Goal: Communication & Community: Participate in discussion

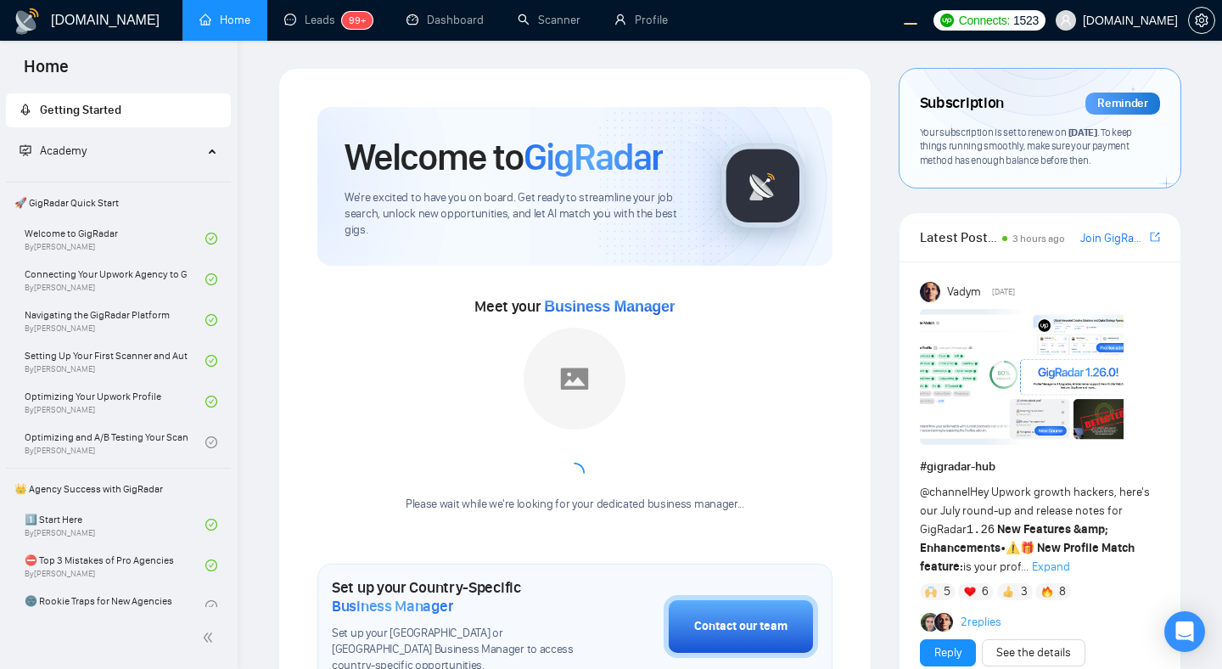
click at [743, 288] on div "Meet your Business Manager Please wait while we're looking for your dedicated b…" at bounding box center [574, 398] width 515 height 264
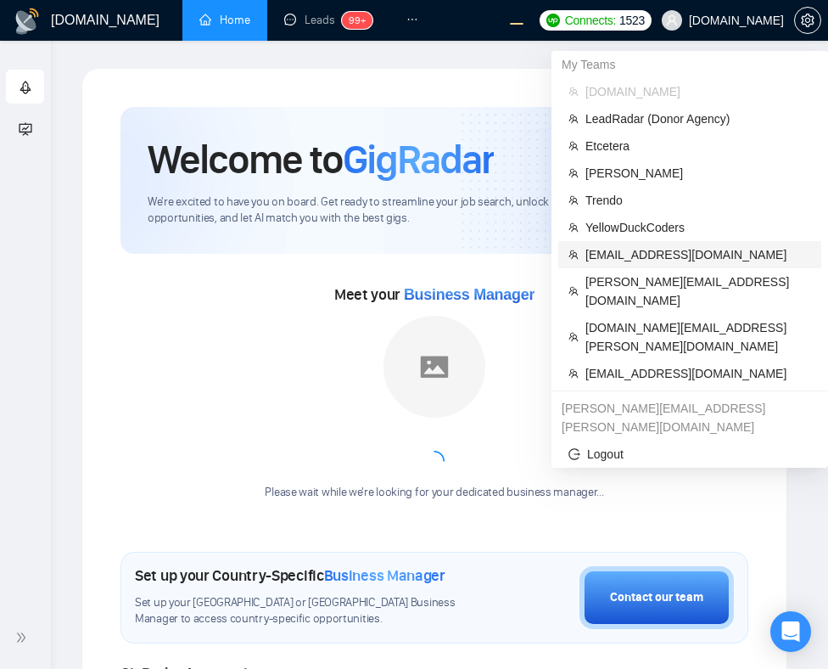
click at [610, 255] on span "workwiseupworkgency@gmail.com" at bounding box center [698, 254] width 226 height 19
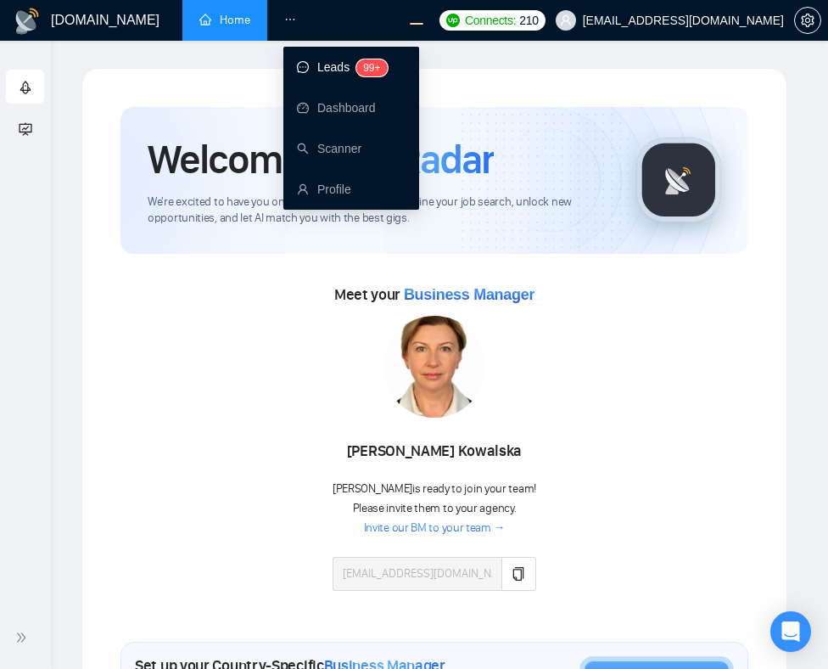
click at [316, 65] on link "Leads 99+" at bounding box center [342, 67] width 91 height 14
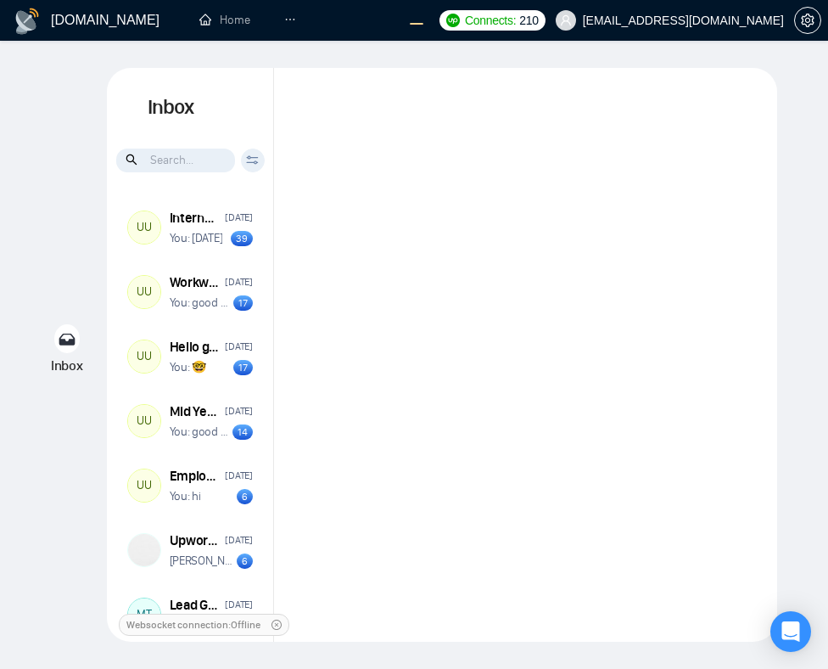
scroll to position [21, 0]
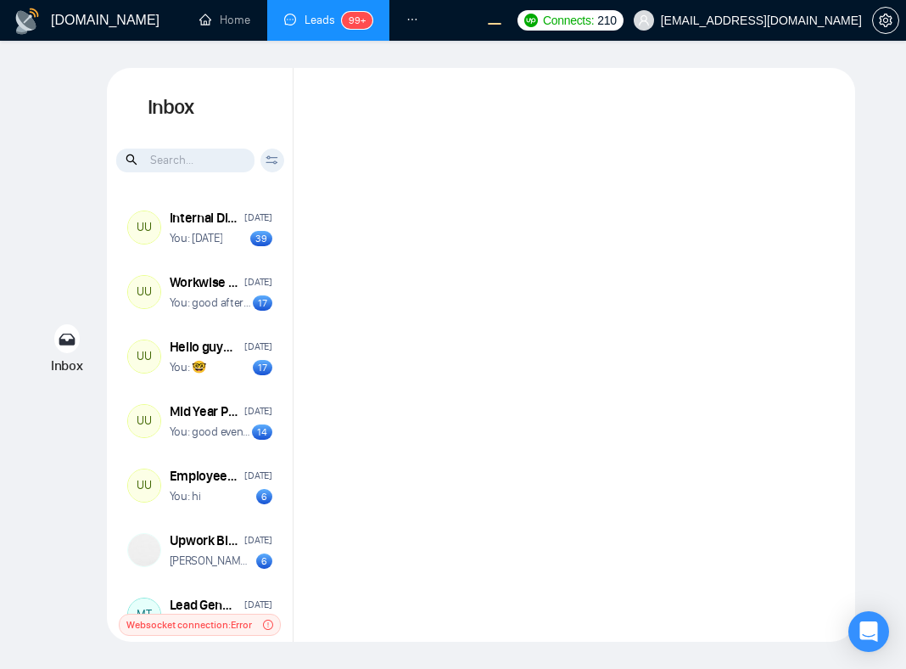
click at [481, 408] on div at bounding box center [575, 354] width 562 height 573
click at [501, 405] on div at bounding box center [575, 354] width 562 height 573
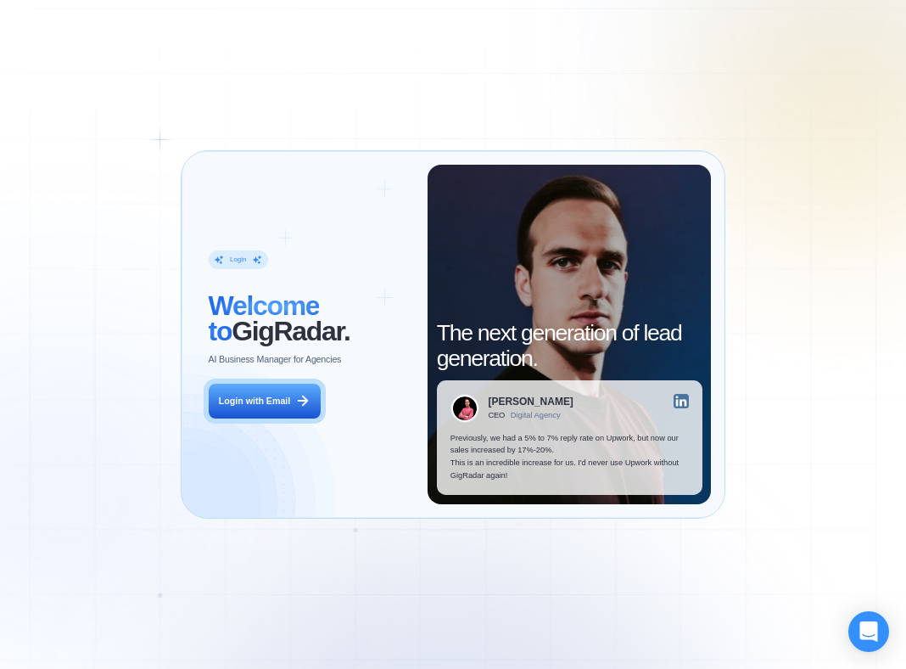
click at [746, 276] on div "Login ‍ Welcome to GigRadar. AI Business Manager for Agencies Login with Email …" at bounding box center [453, 334] width 906 height 669
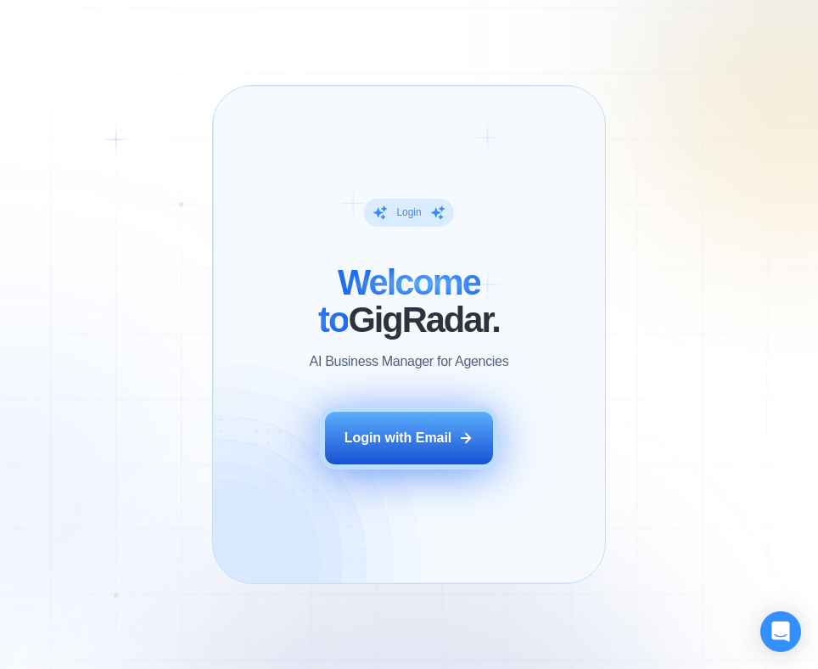
click at [409, 434] on div "Login with Email" at bounding box center [398, 437] width 108 height 19
click at [378, 446] on button "Login with Email" at bounding box center [409, 437] width 168 height 53
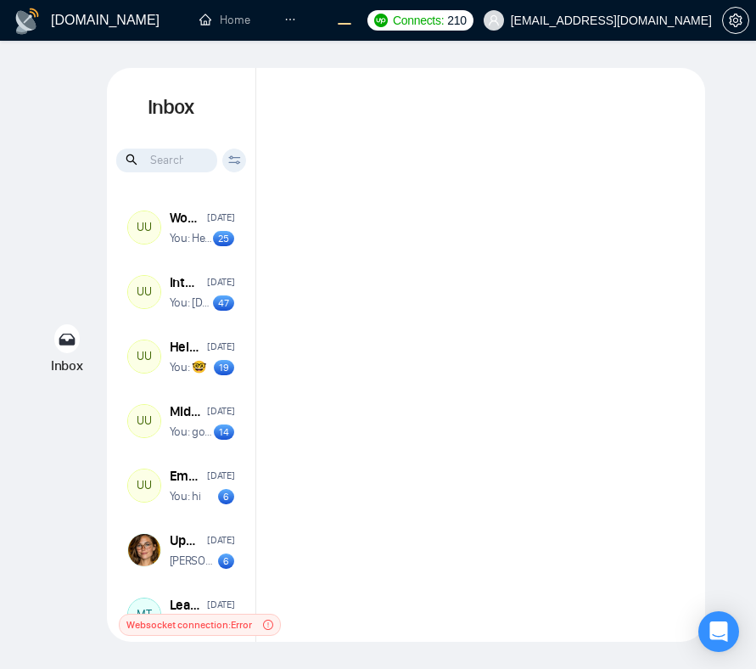
click at [596, 412] on div at bounding box center [480, 354] width 449 height 573
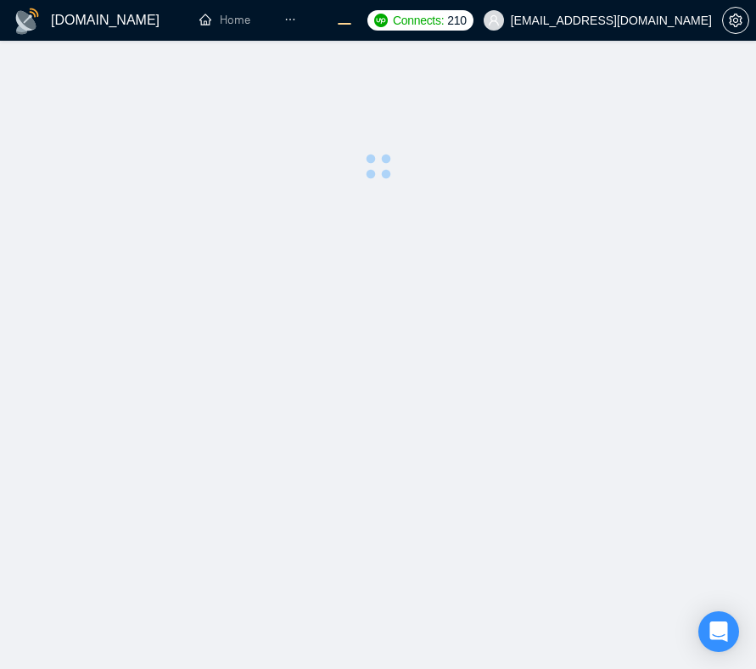
click at [243, 222] on main at bounding box center [378, 354] width 702 height 573
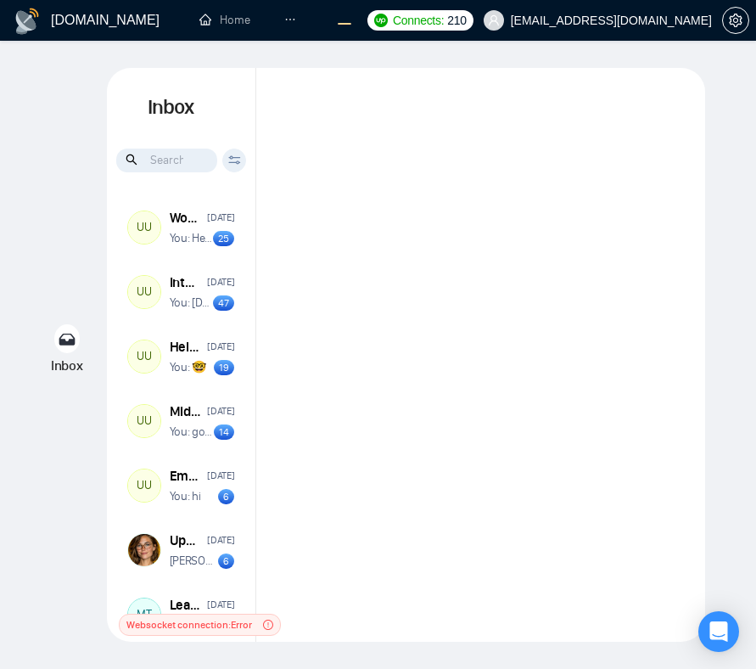
click at [484, 174] on div at bounding box center [480, 354] width 449 height 573
click at [532, 279] on div at bounding box center [480, 354] width 449 height 573
click at [388, 243] on div at bounding box center [480, 354] width 449 height 573
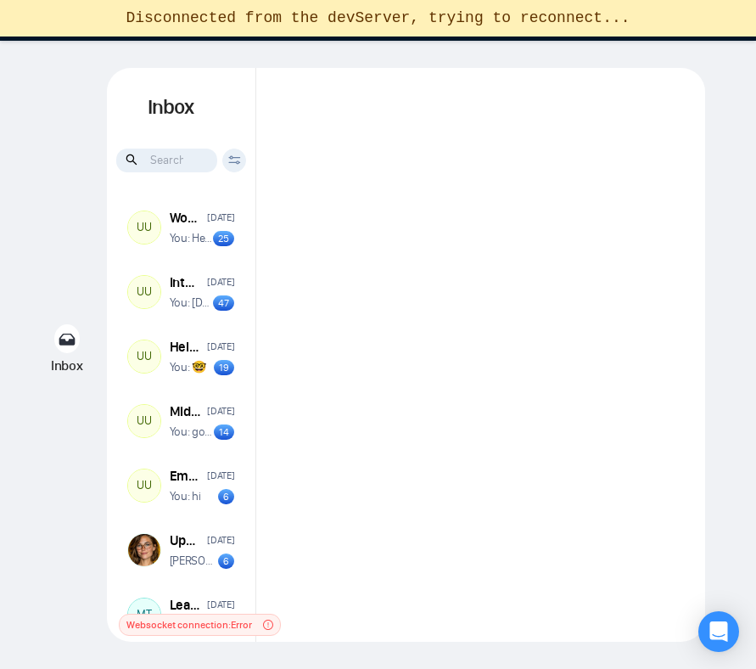
click at [390, 326] on div at bounding box center [480, 354] width 449 height 573
click at [590, 389] on div at bounding box center [480, 354] width 449 height 573
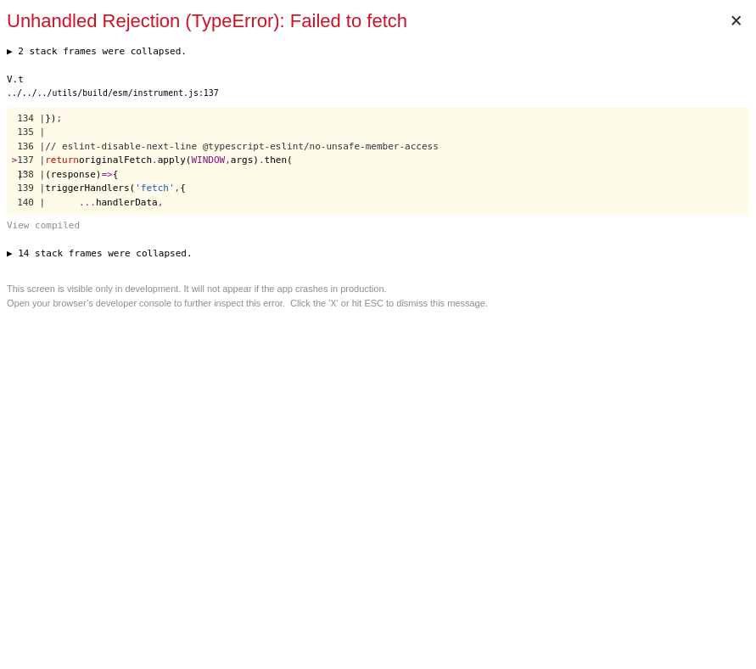
click at [489, 313] on div "× Unhandled Rejection (TypeError): Failed to fetch ▶ 2 stack frames were collap…" at bounding box center [378, 334] width 756 height 669
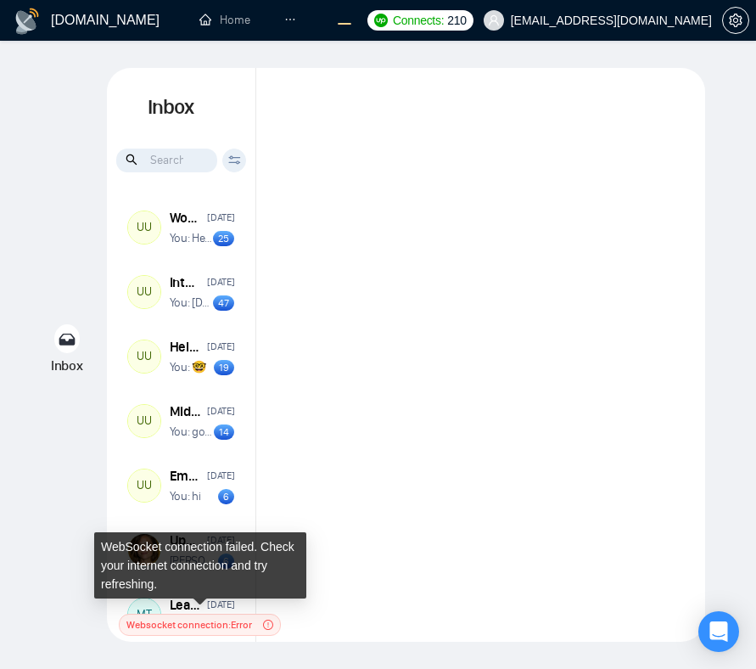
click at [243, 626] on span "Websocket connection: Error" at bounding box center [189, 624] width 126 height 17
click at [532, 440] on div at bounding box center [480, 354] width 449 height 573
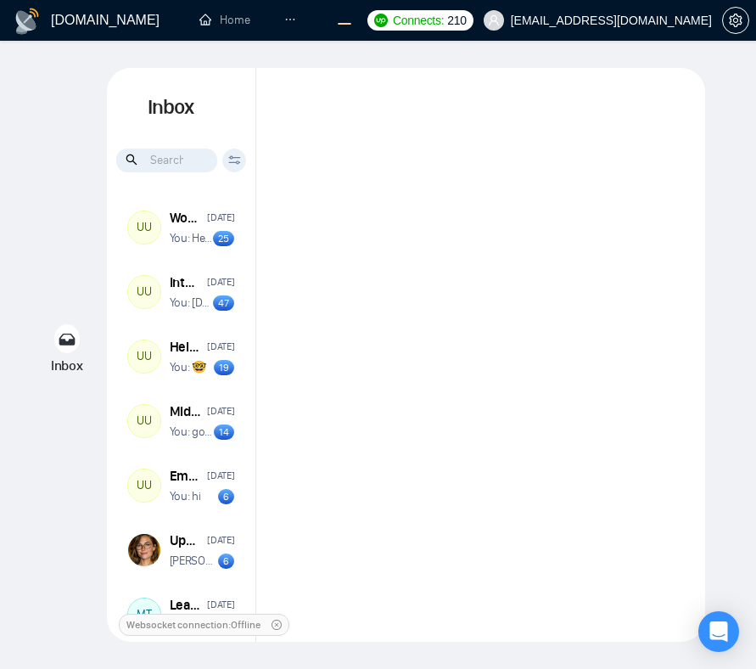
click at [486, 265] on div at bounding box center [480, 354] width 449 height 573
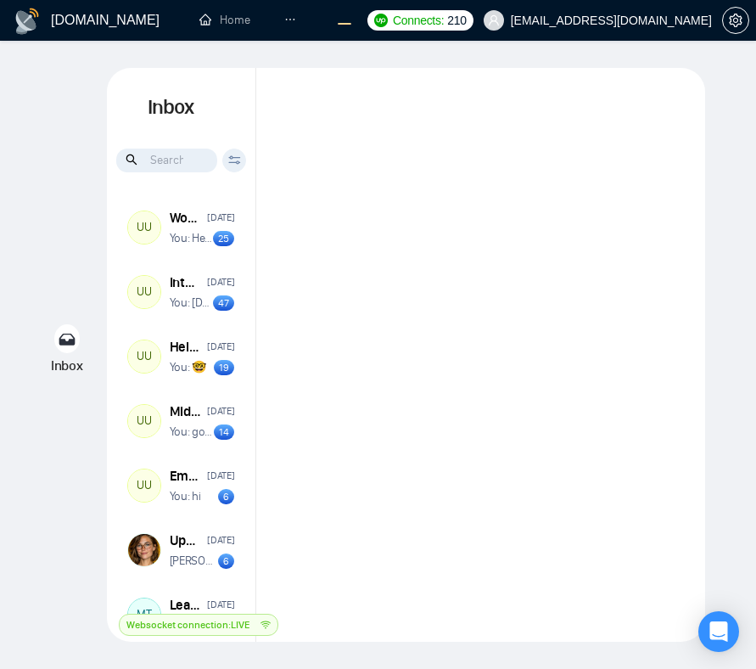
click at [624, 314] on div at bounding box center [480, 354] width 449 height 573
click at [513, 228] on div at bounding box center [480, 354] width 449 height 573
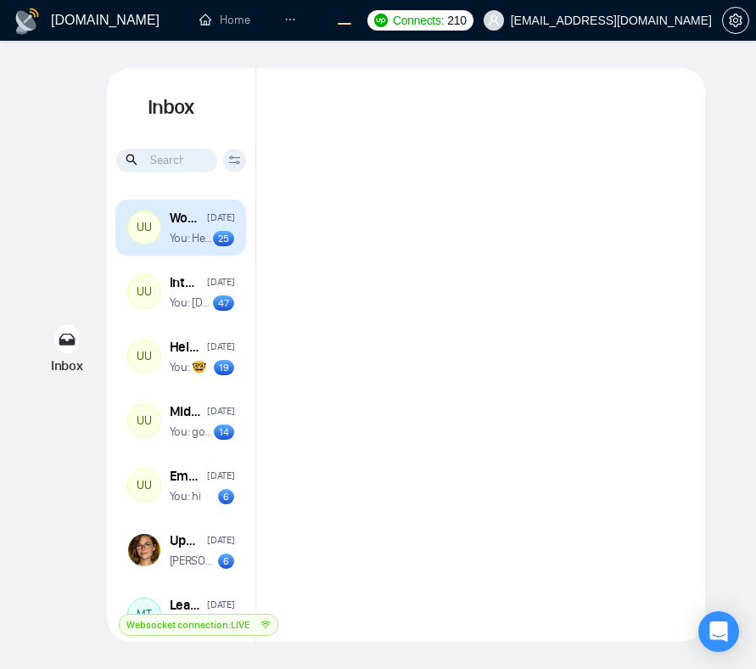
click at [199, 236] on p "You: Hello team, what's the plan for this week ?" at bounding box center [192, 238] width 44 height 16
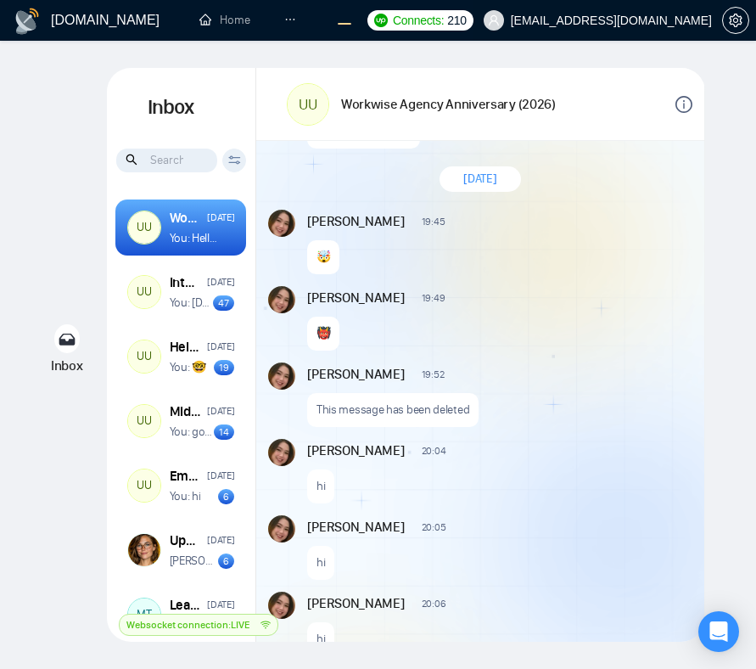
scroll to position [638, 0]
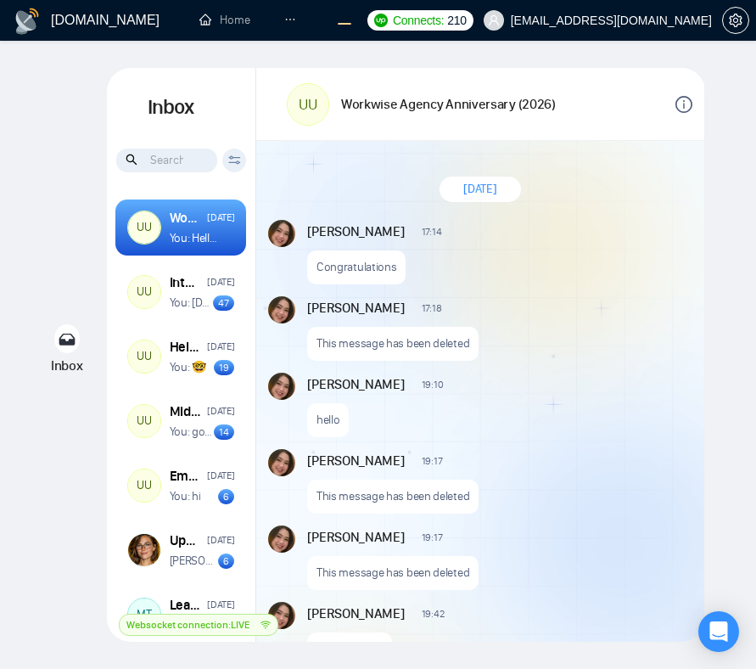
scroll to position [1698, 0]
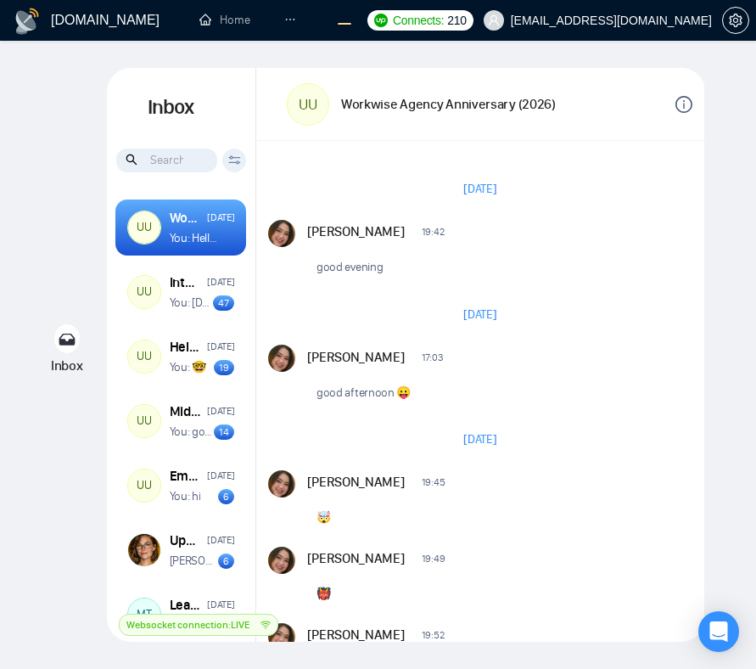
scroll to position [1698, 0]
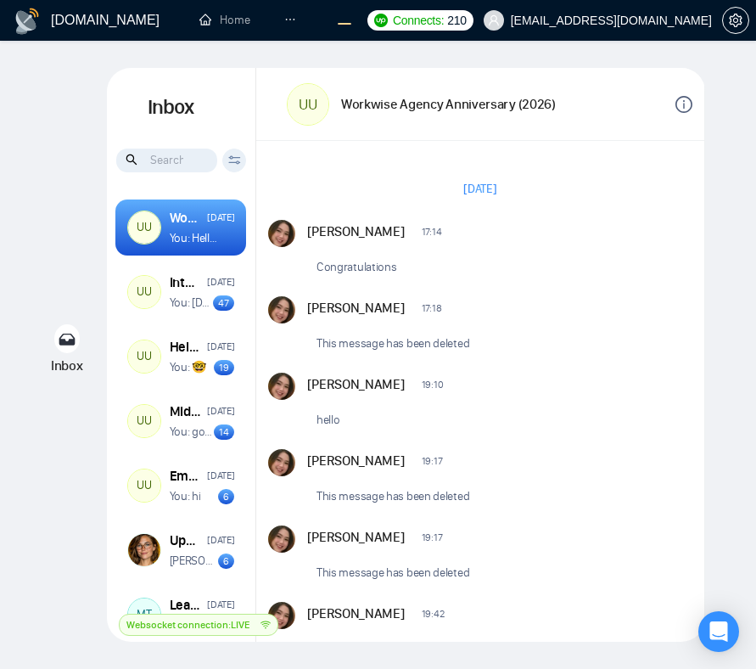
scroll to position [1698, 0]
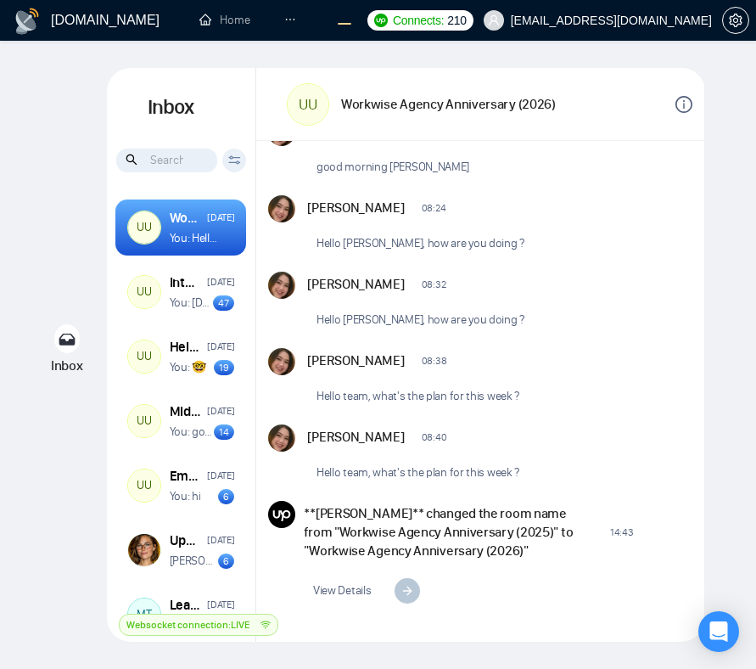
click at [661, 345] on div "[PERSON_NAME] 07:41 New Message good morning [PERSON_NAME] 07:50 New Message go…" at bounding box center [480, 326] width 448 height 581
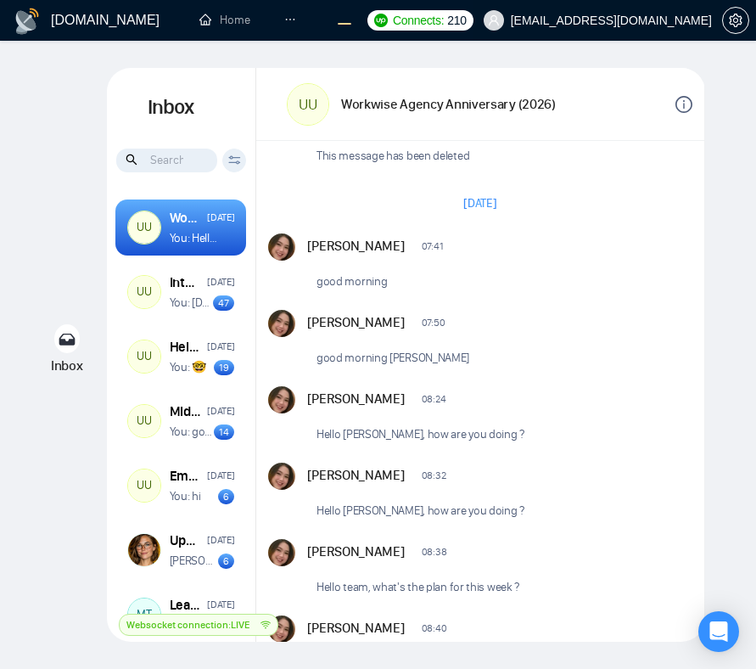
scroll to position [1506, 0]
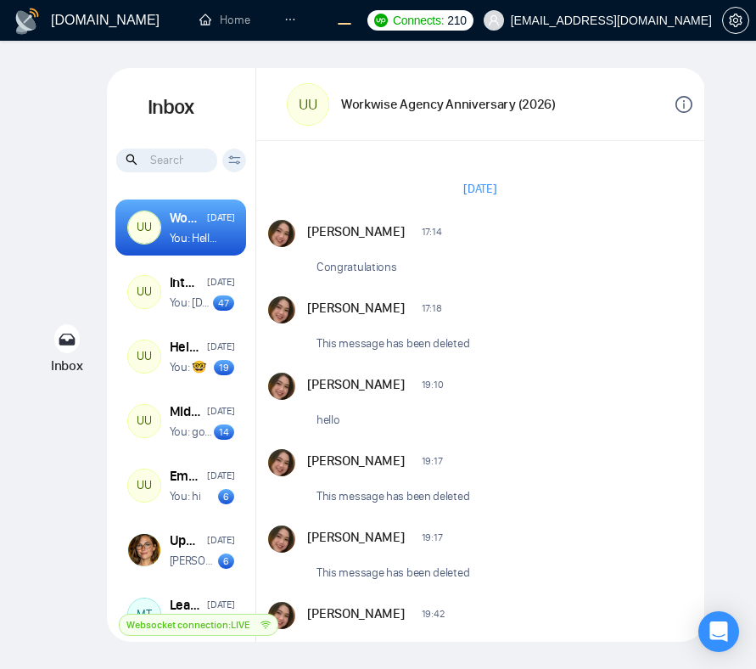
scroll to position [1698, 0]
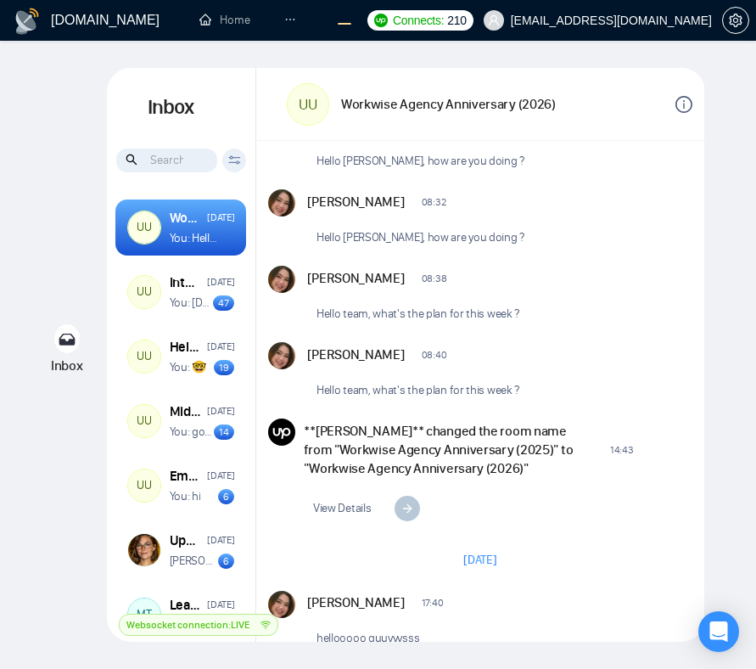
scroll to position [1822, 0]
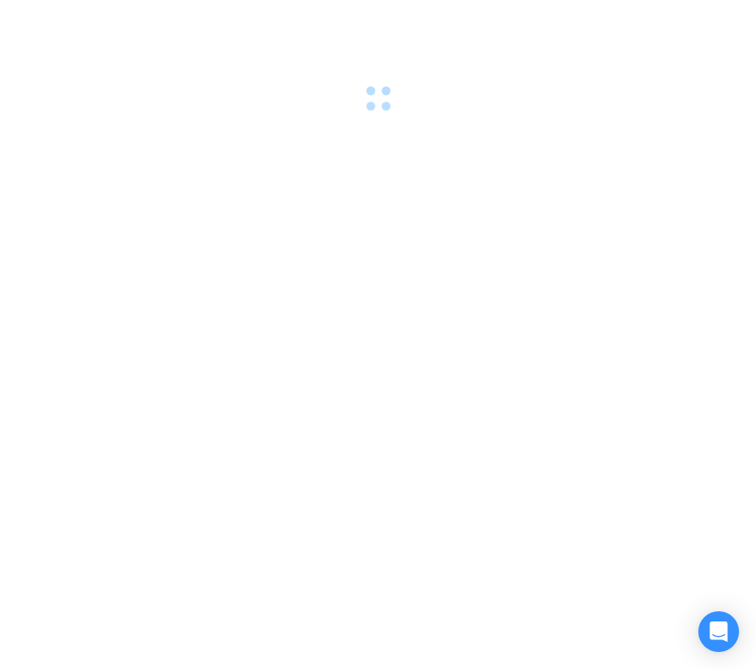
click at [485, 326] on div at bounding box center [378, 334] width 756 height 669
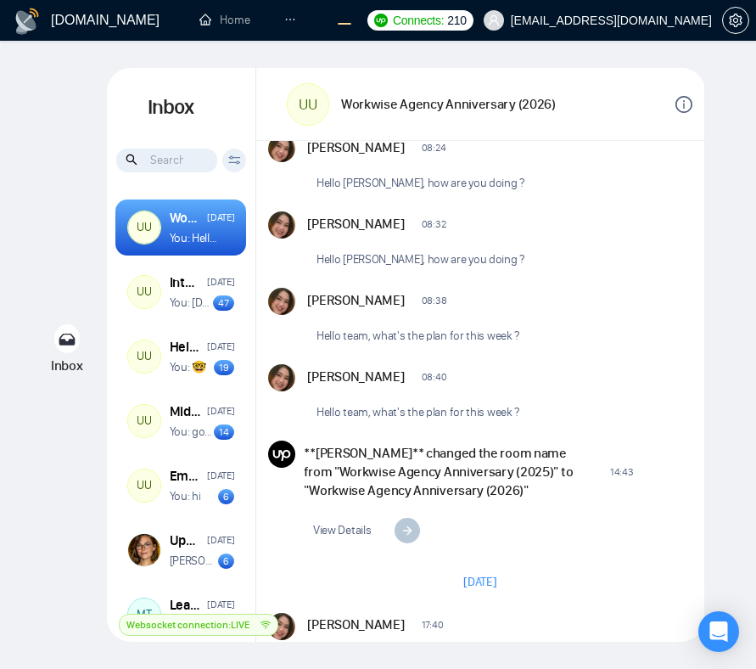
scroll to position [1822, 0]
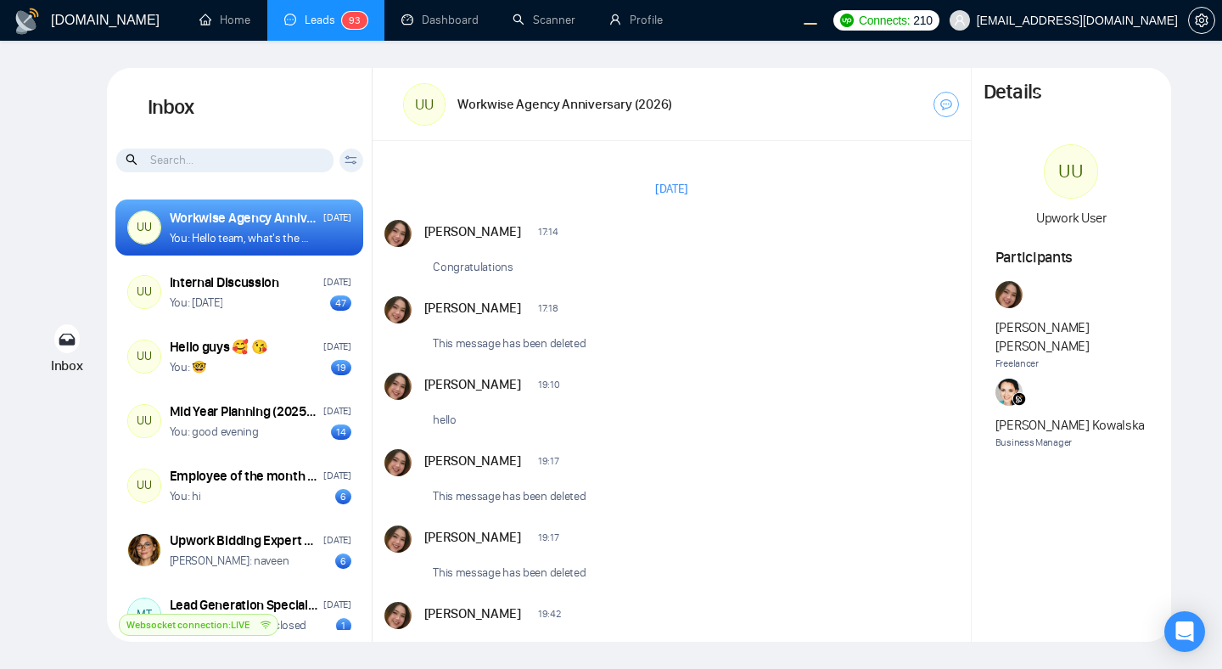
scroll to position [915, 0]
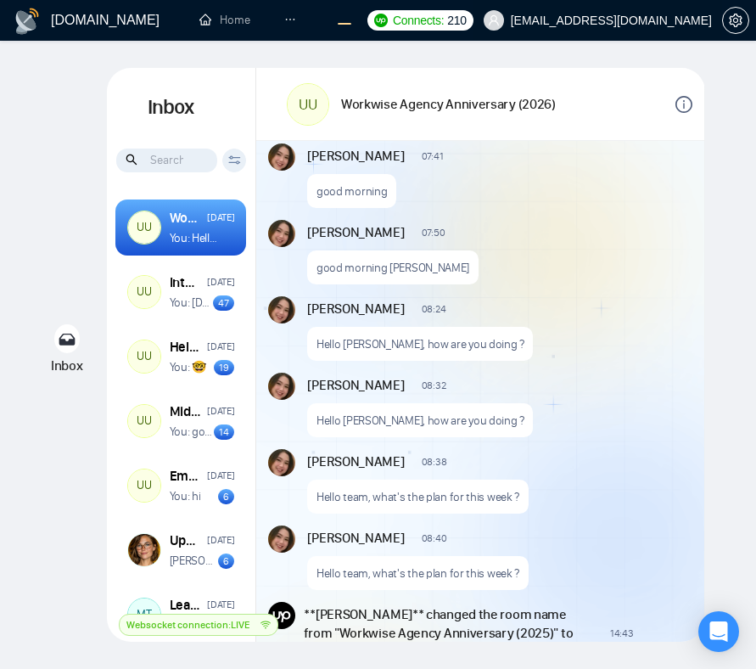
scroll to position [1589, 0]
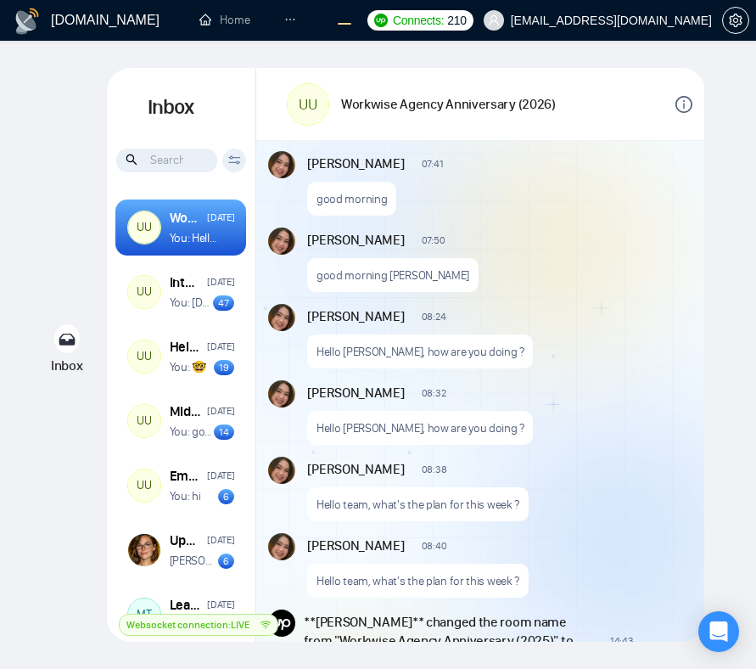
click at [434, 420] on p "Hello [PERSON_NAME], how are you doing ?" at bounding box center [420, 428] width 208 height 16
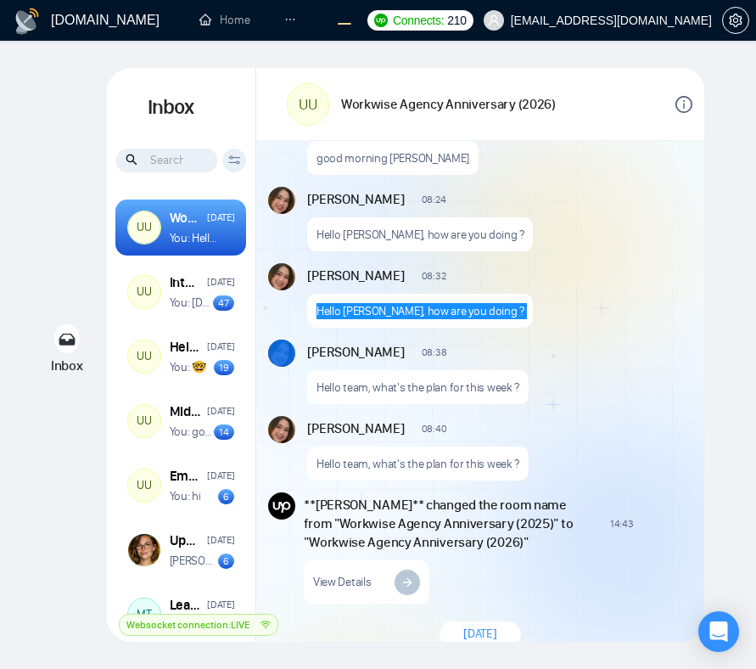
scroll to position [1700, 0]
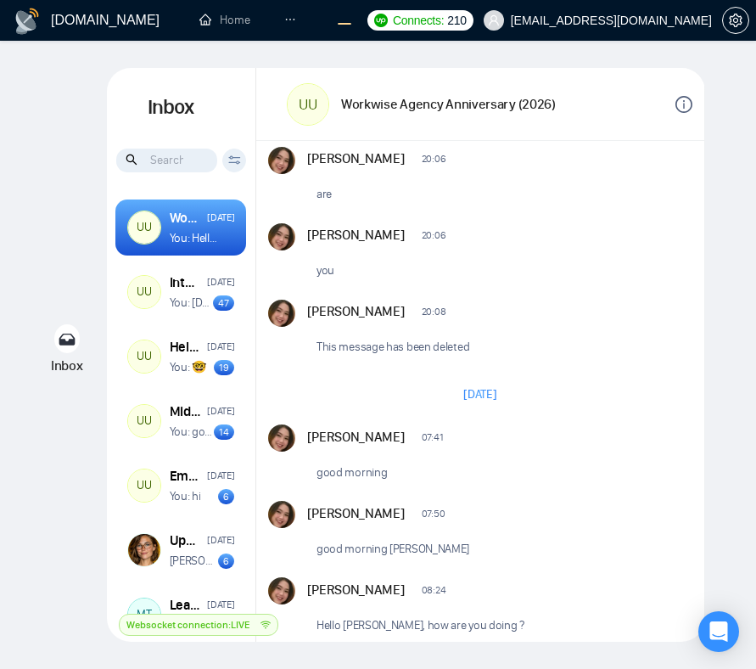
scroll to position [934, 0]
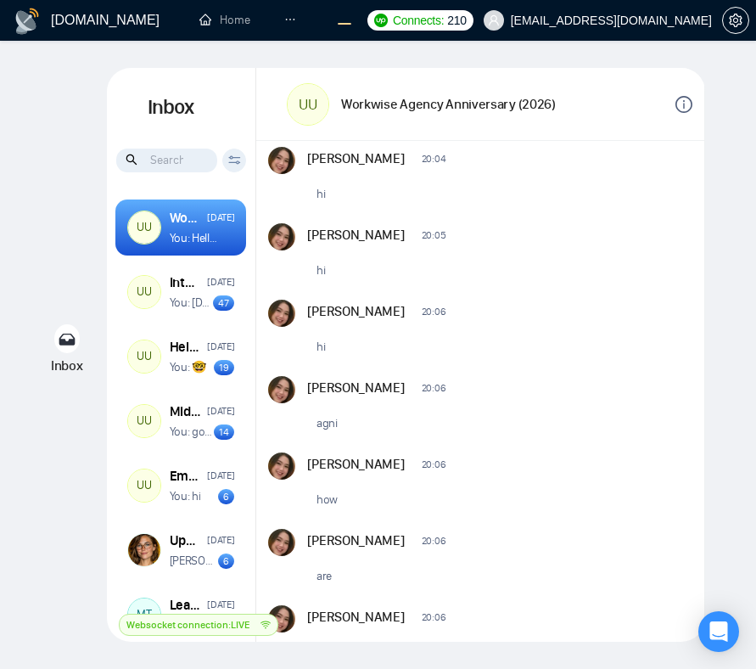
click at [601, 372] on div "Andrian Marsella 19:45 New Message 🤯 Andrian Marsella 19:49 New Message 👹 Andri…" at bounding box center [480, 332] width 448 height 840
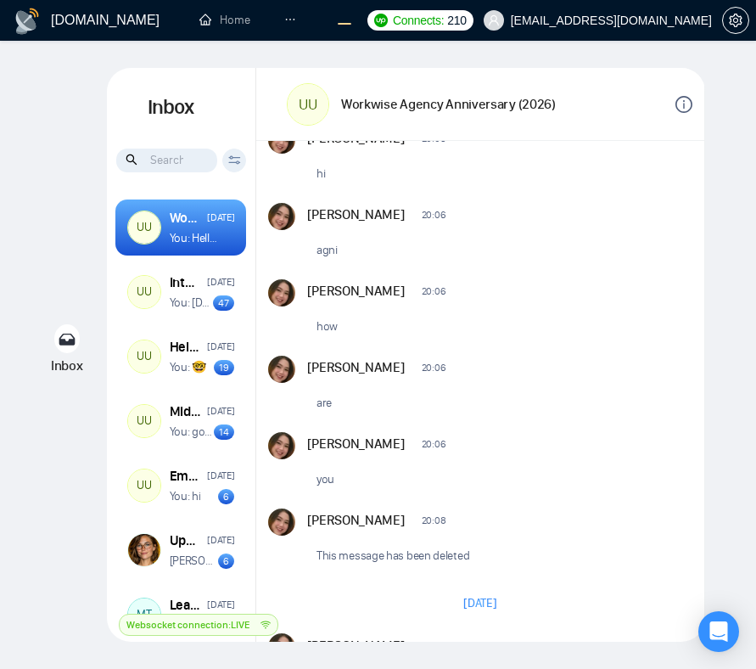
scroll to position [1087, 0]
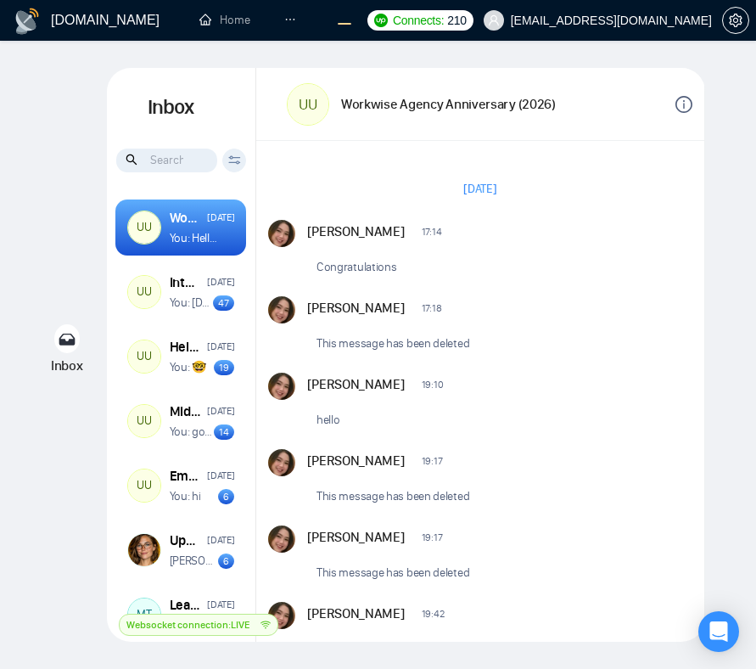
scroll to position [934, 0]
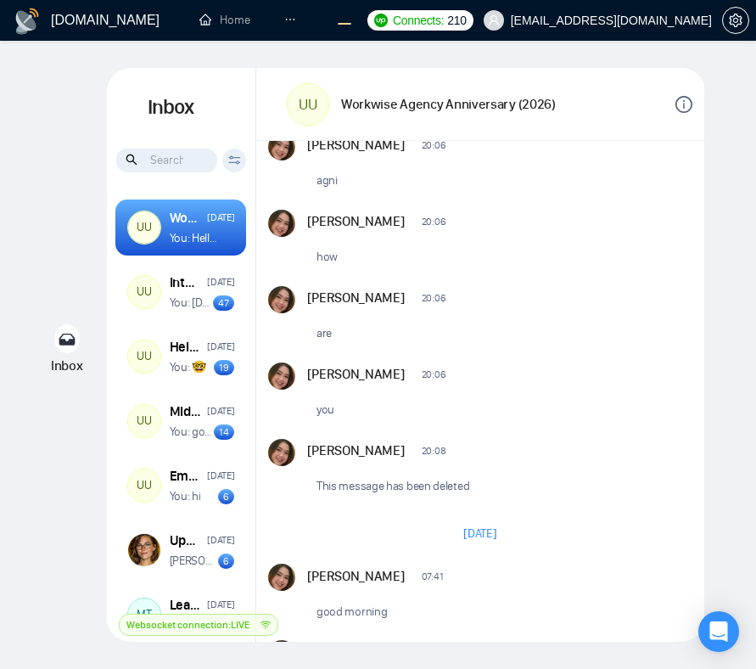
scroll to position [1165, 0]
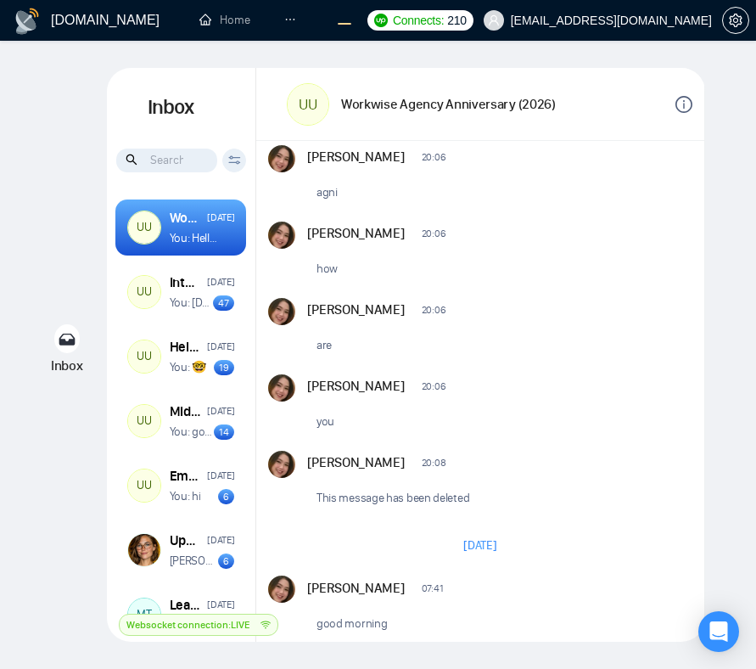
click at [542, 460] on div "New Message" at bounding box center [574, 462] width 232 height 14
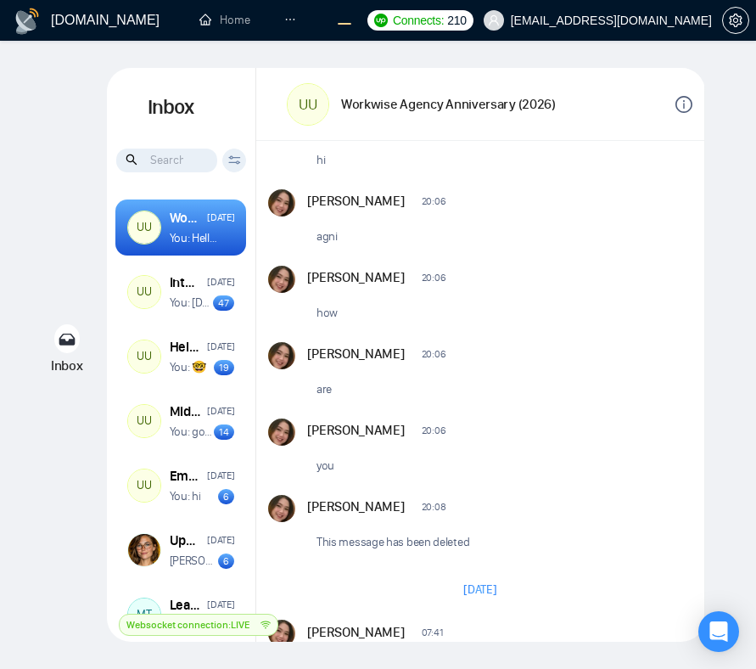
scroll to position [1120, 0]
click at [318, 465] on p "you" at bounding box center [325, 466] width 18 height 16
click at [463, 480] on div "Andrian Marsella 20:06 New Message you" at bounding box center [499, 451] width 385 height 64
click at [585, 378] on div "Andrian Marsella 20:06 New Message are" at bounding box center [499, 375] width 385 height 64
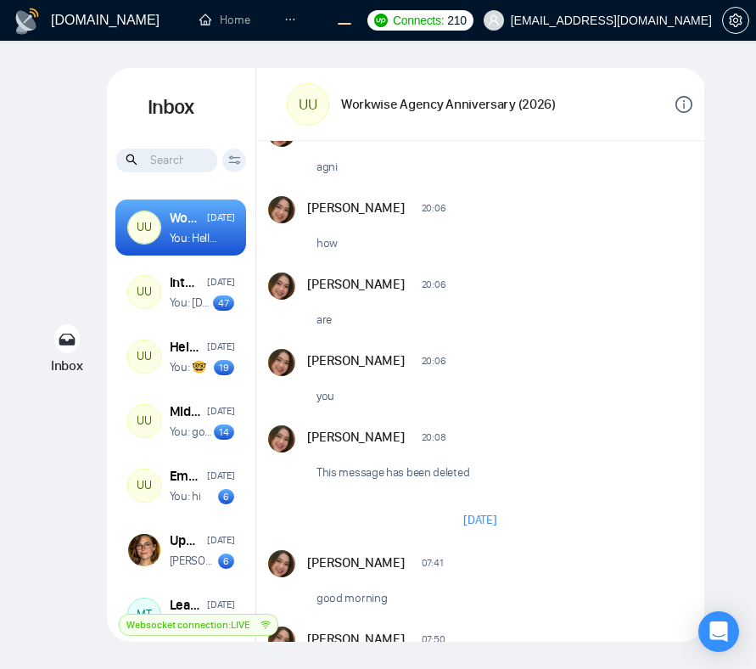
scroll to position [1189, 0]
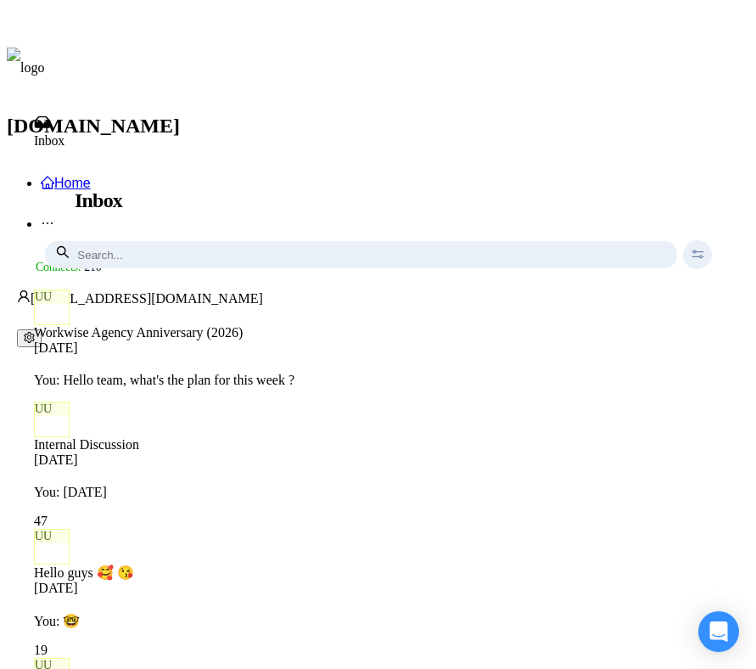
scroll to position [1822, 0]
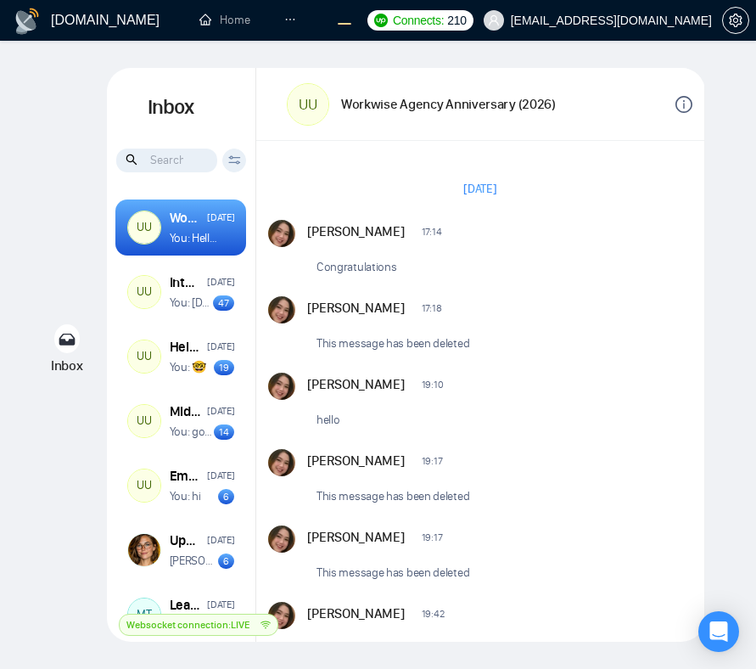
scroll to position [893, 0]
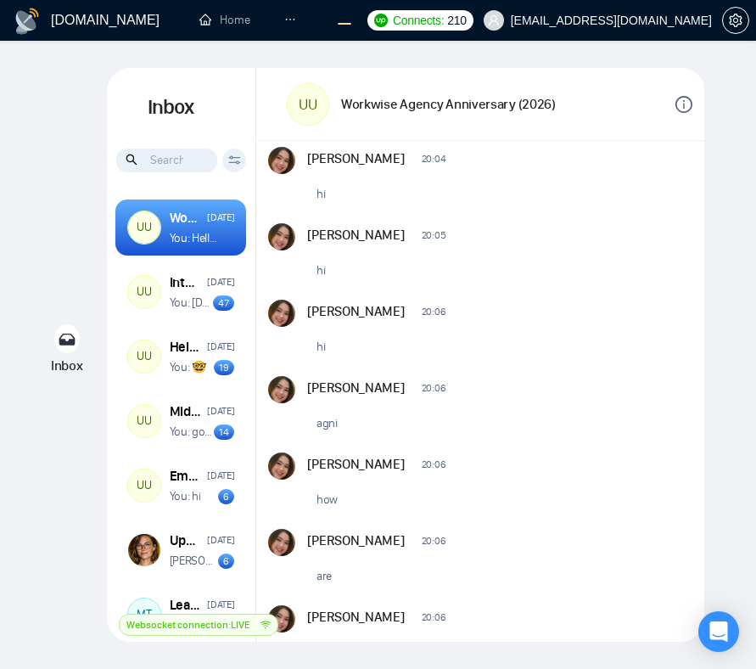
click at [623, 374] on div "Andrian Marsella 19:45 New Message 🤯 Andrian Marsella 19:49 New Message 👹 Andri…" at bounding box center [480, 332] width 448 height 840
click at [731, 339] on div "GigRadar.io Home Leads 9 3 Dashboard Scanner Profile Connects: 210 workwiseupwo…" at bounding box center [378, 334] width 756 height 669
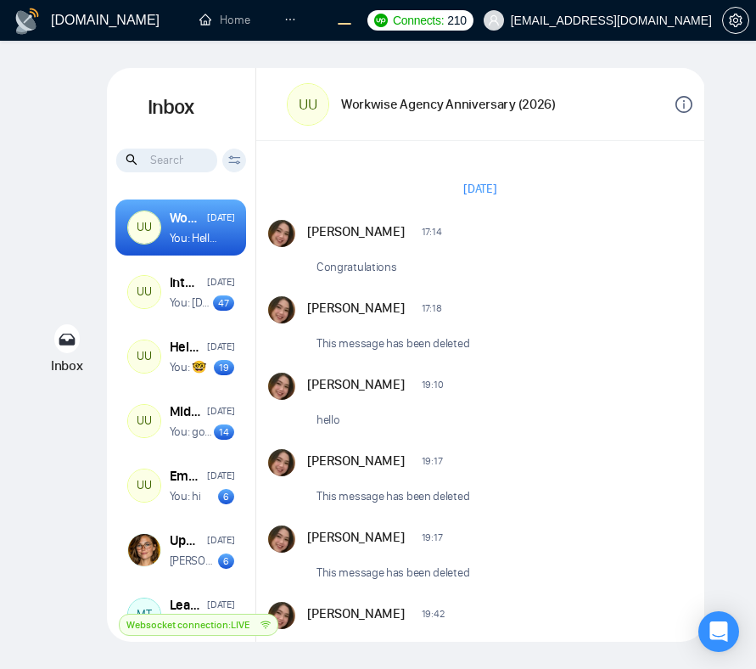
scroll to position [934, 0]
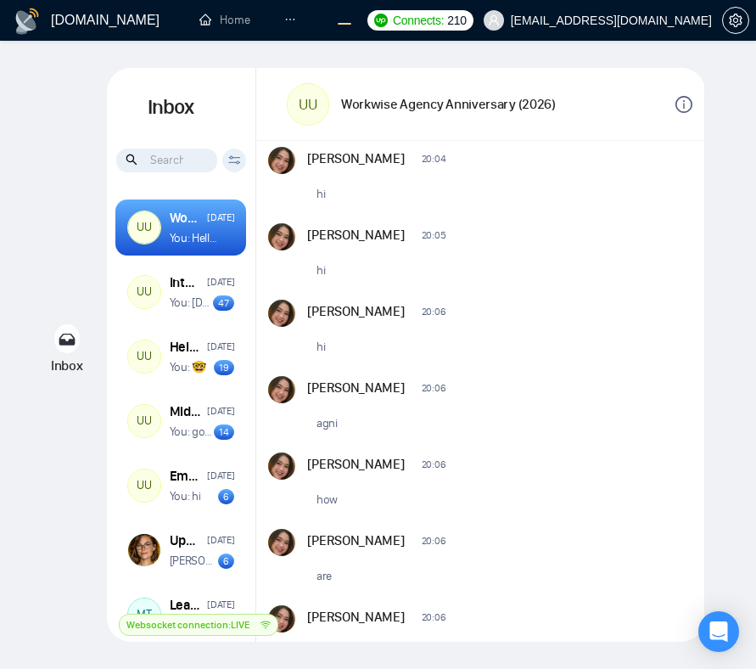
click at [590, 239] on div "New Message" at bounding box center [574, 234] width 232 height 14
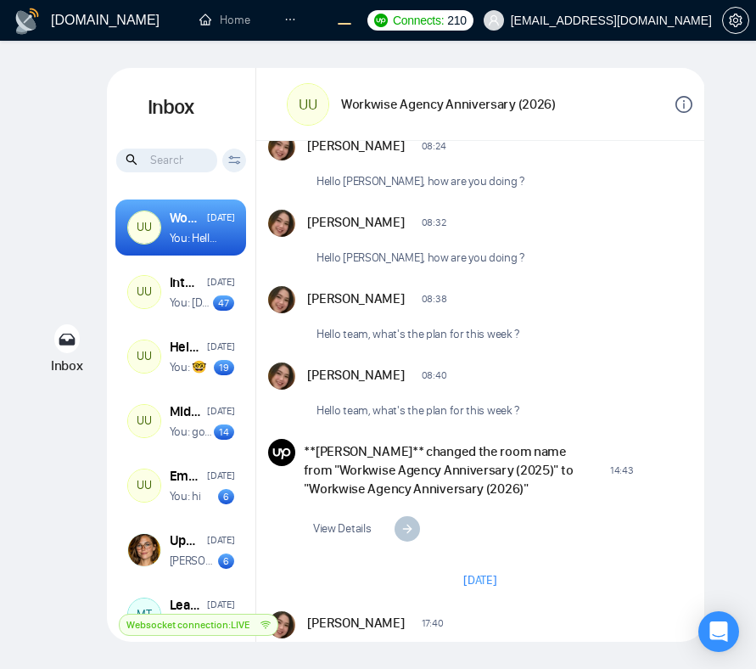
scroll to position [1822, 0]
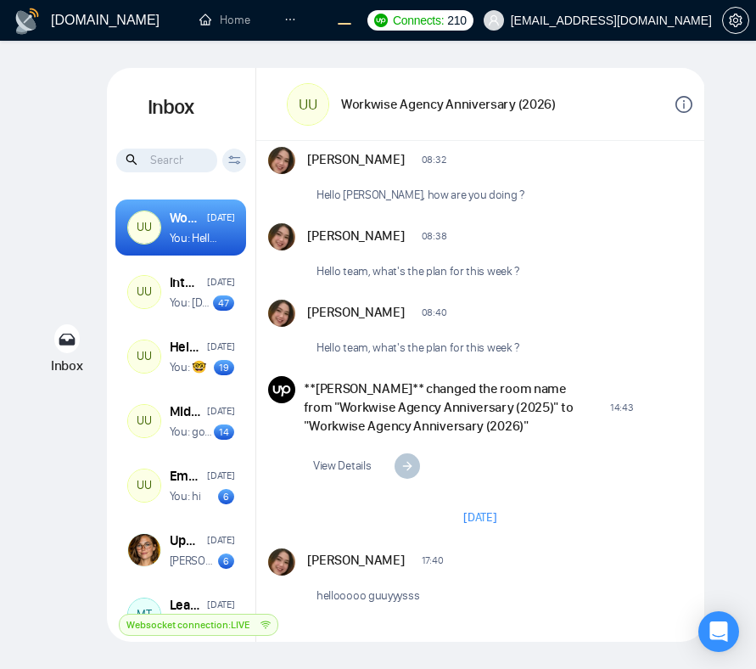
click at [632, 346] on div "[PERSON_NAME] 08:40 New Message Hello team, what's the plan for this week ?" at bounding box center [499, 331] width 385 height 64
click at [32, 179] on div "Inbox Inbox Client Reset Date Reset Reset Apply UU Workwise Agency Anniversary …" at bounding box center [378, 354] width 702 height 573
click at [529, 255] on div "Andrian Marsella 08:38 New Message Hello team, what's the plan for this week ?" at bounding box center [499, 255] width 385 height 64
click at [736, 298] on div "GigRadar.io Home Leads 9 3 Dashboard Scanner Profile Connects: 210 workwiseupwo…" at bounding box center [378, 334] width 756 height 669
click at [735, 292] on div "GigRadar.io Home Leads 9 3 Dashboard Scanner Profile Connects: 210 workwiseupwo…" at bounding box center [378, 334] width 756 height 669
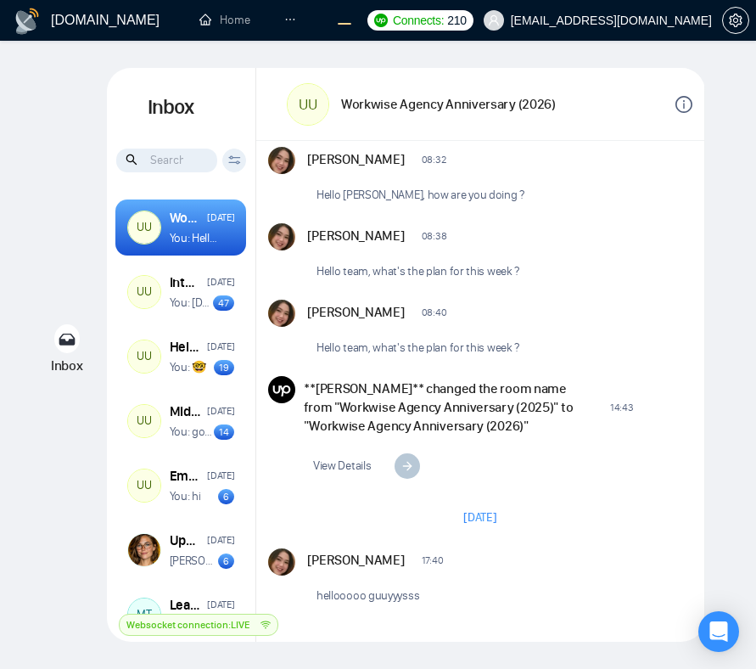
click at [663, 324] on div "Andrian Marsella 08:40 New Message Hello team, what's the plan for this week ?" at bounding box center [499, 331] width 385 height 64
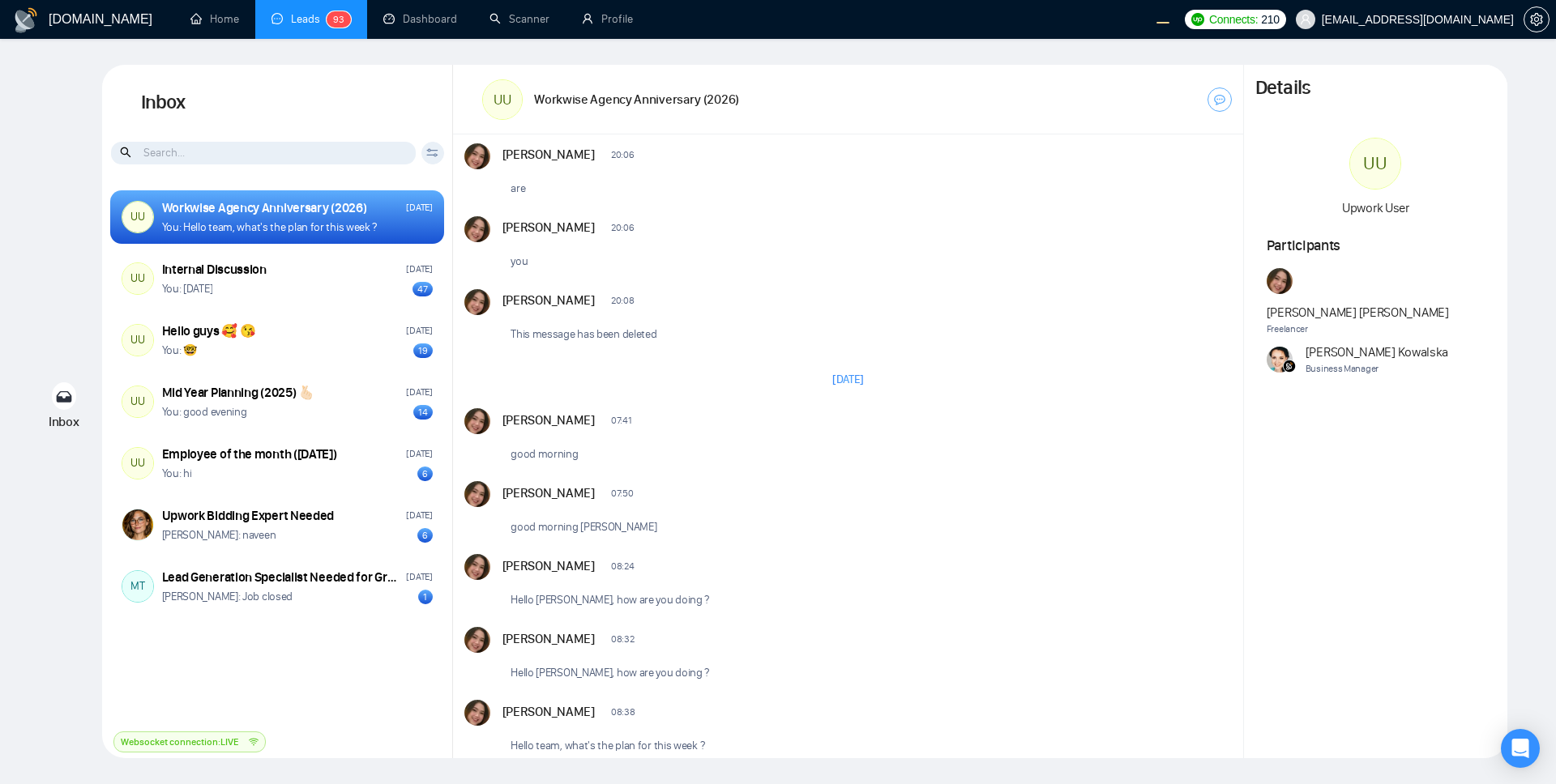
scroll to position [1212, 0]
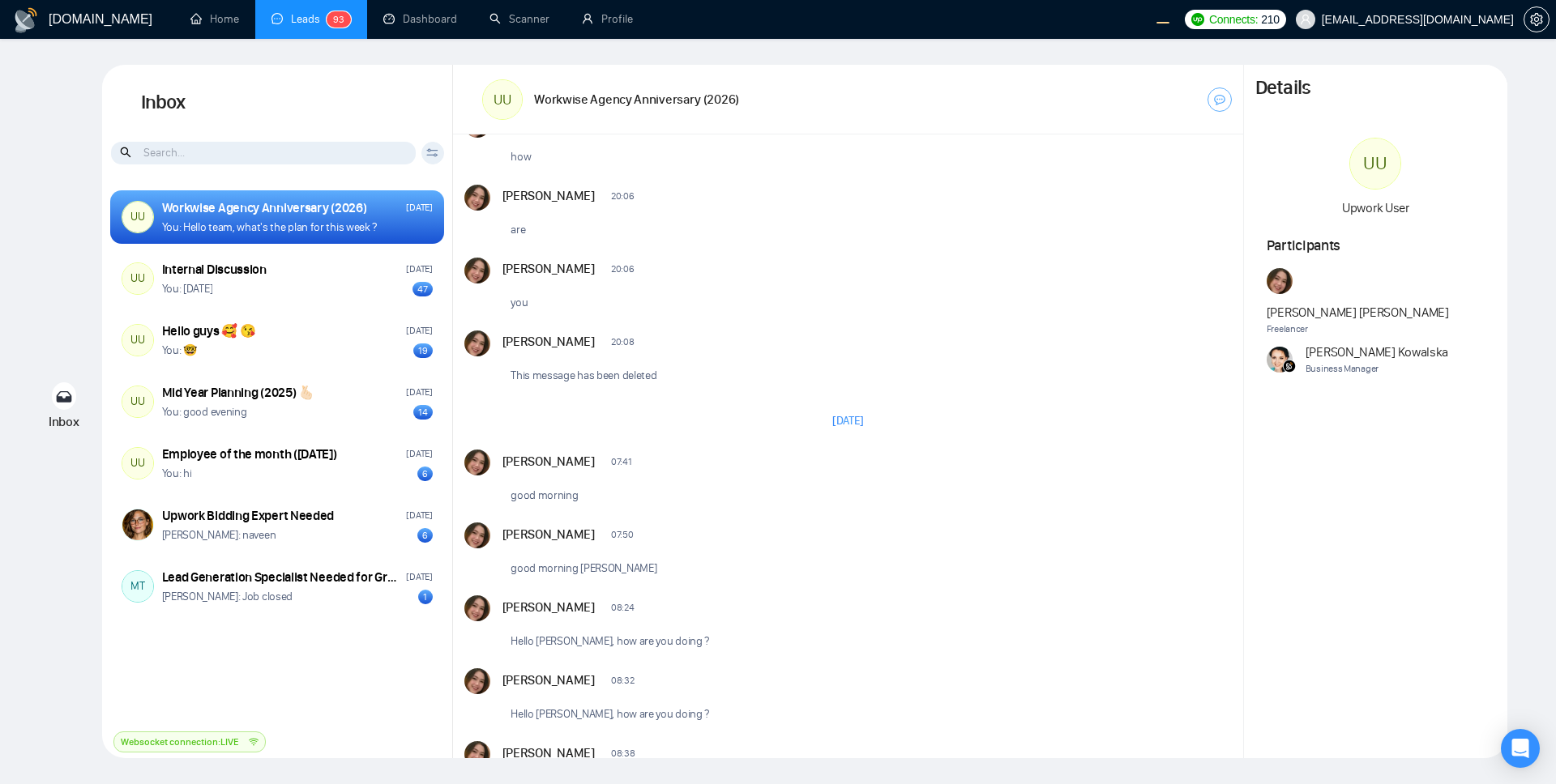
click at [721, 546] on div "Andrian Marsella 07:50 New Message good morning agnieszka" at bounding box center [867, 553] width 730 height 61
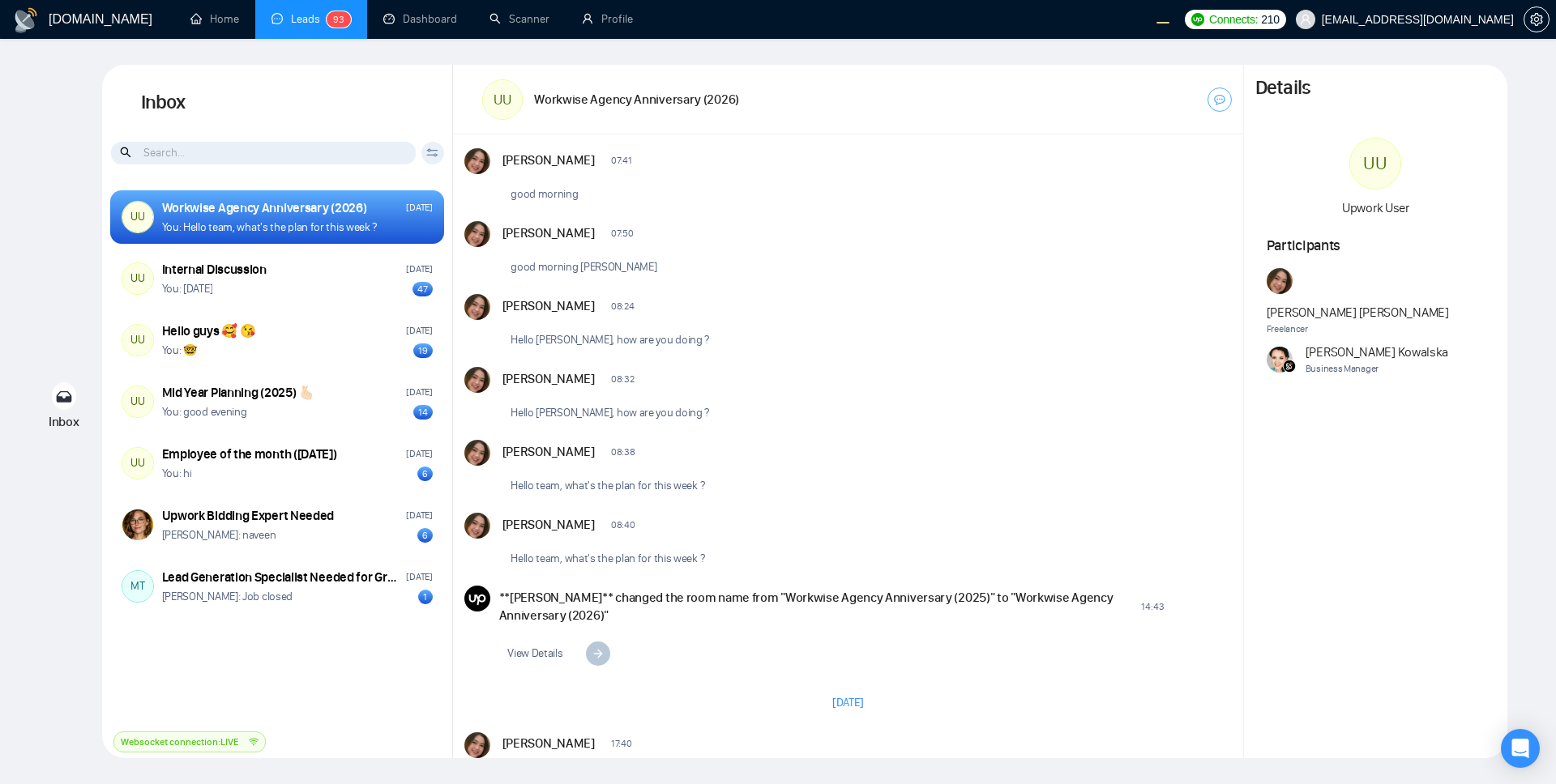
scroll to position [1650, 0]
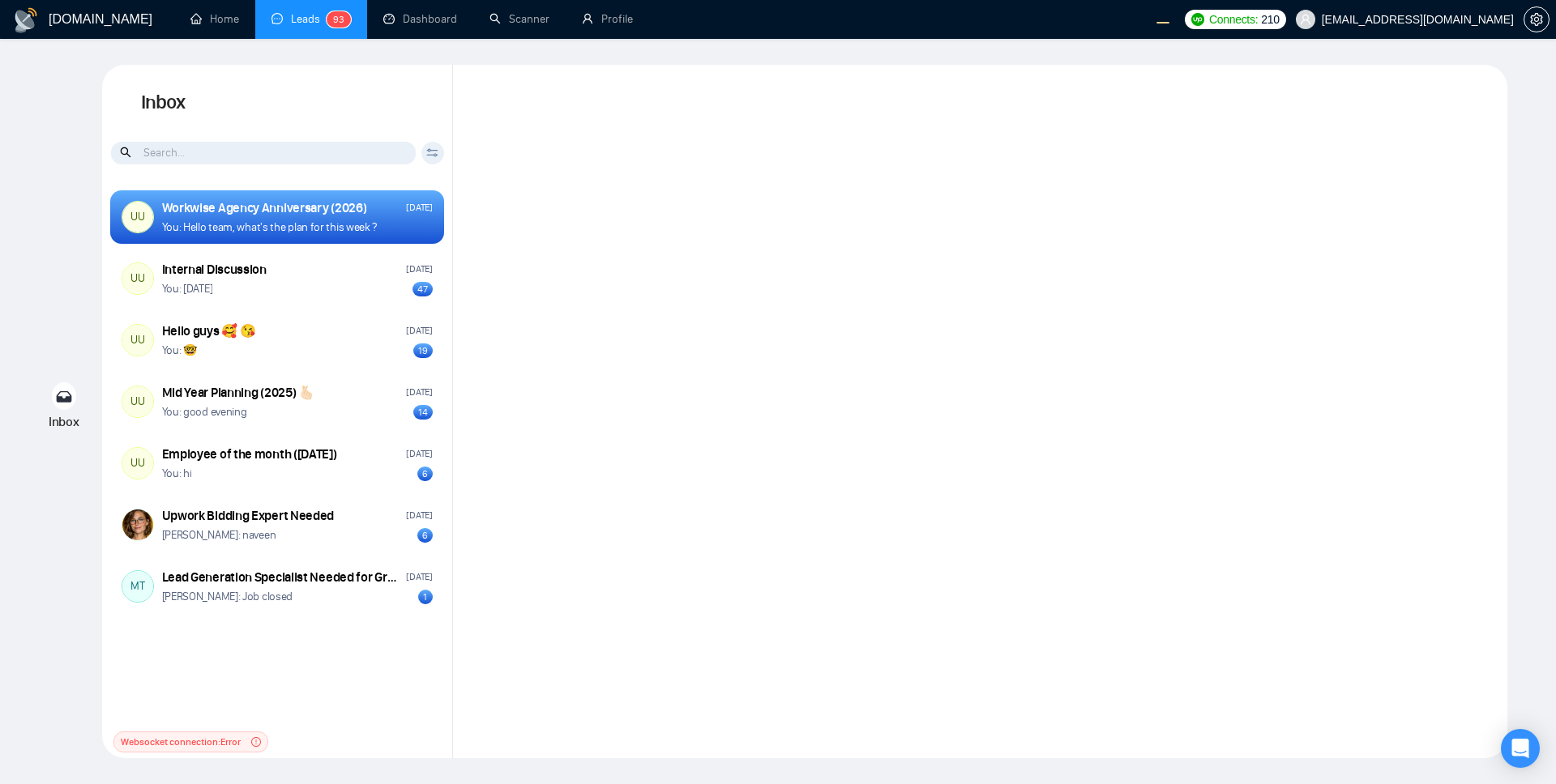
scroll to position [682, 0]
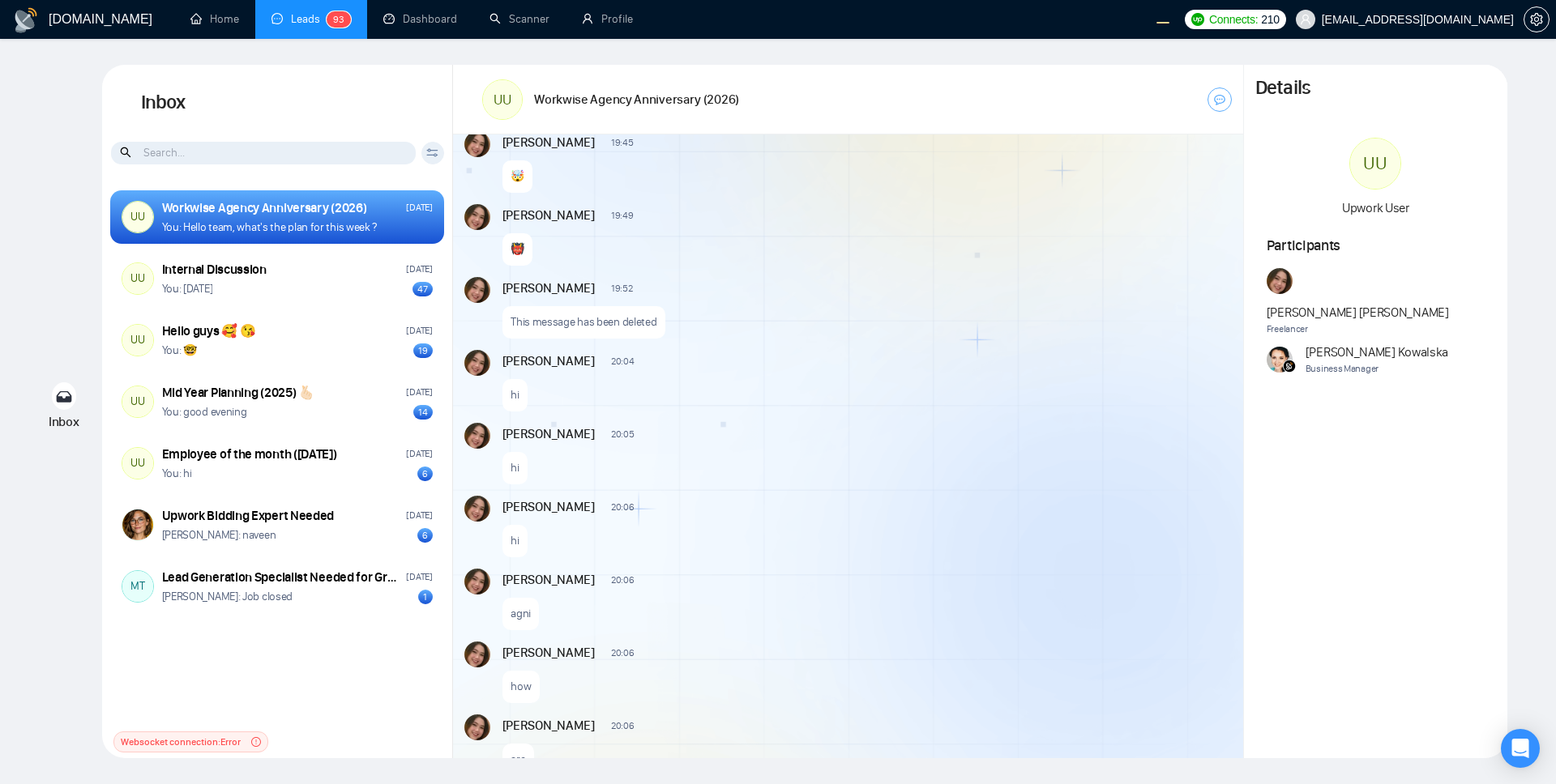
click at [815, 451] on div "Andrian Marsella 20:05 New Message hi" at bounding box center [867, 454] width 730 height 61
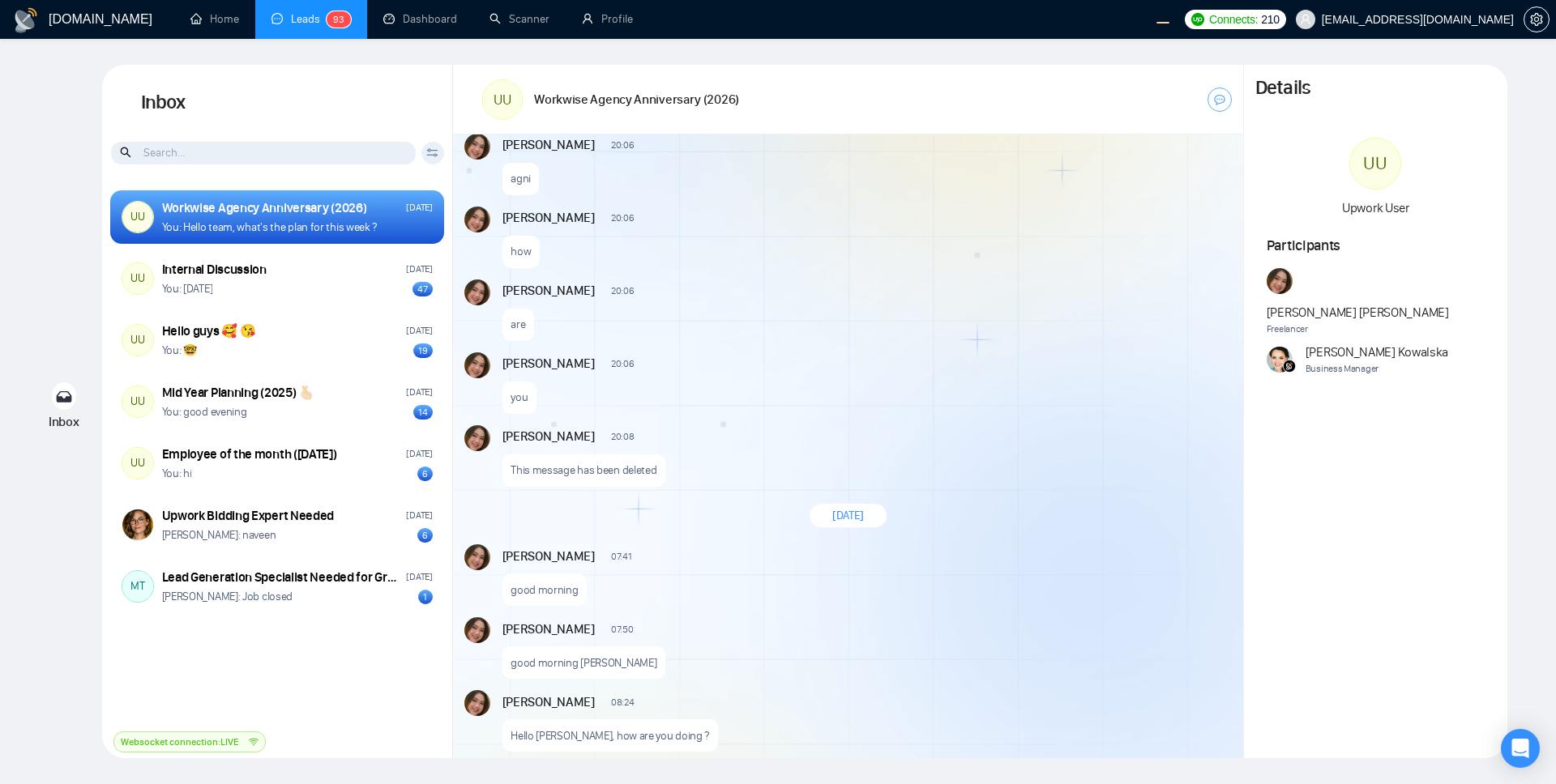
scroll to position [1650, 0]
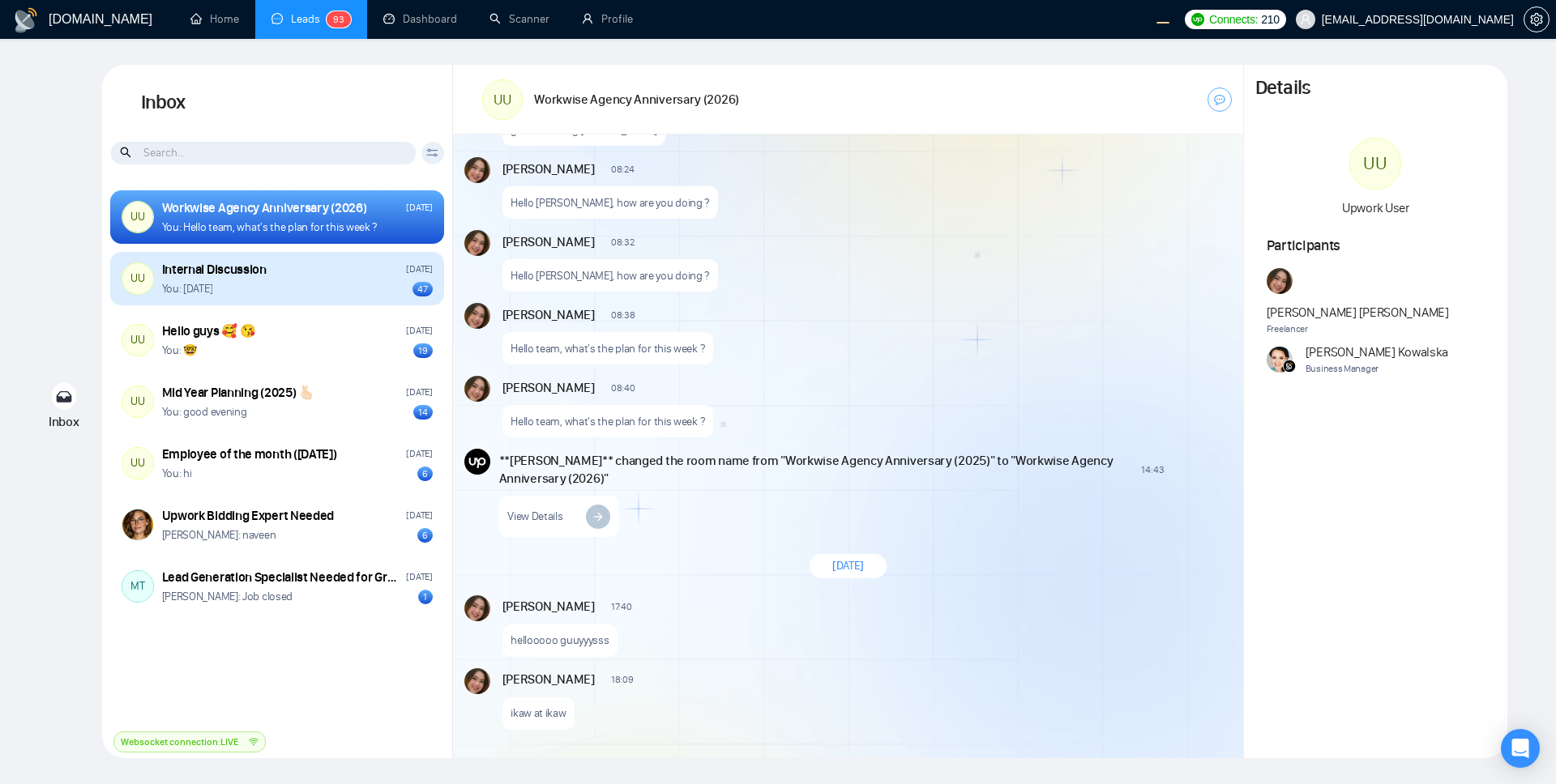
click at [343, 302] on div "UU Internal Discussion Tuesday You: today 47" at bounding box center [277, 279] width 334 height 53
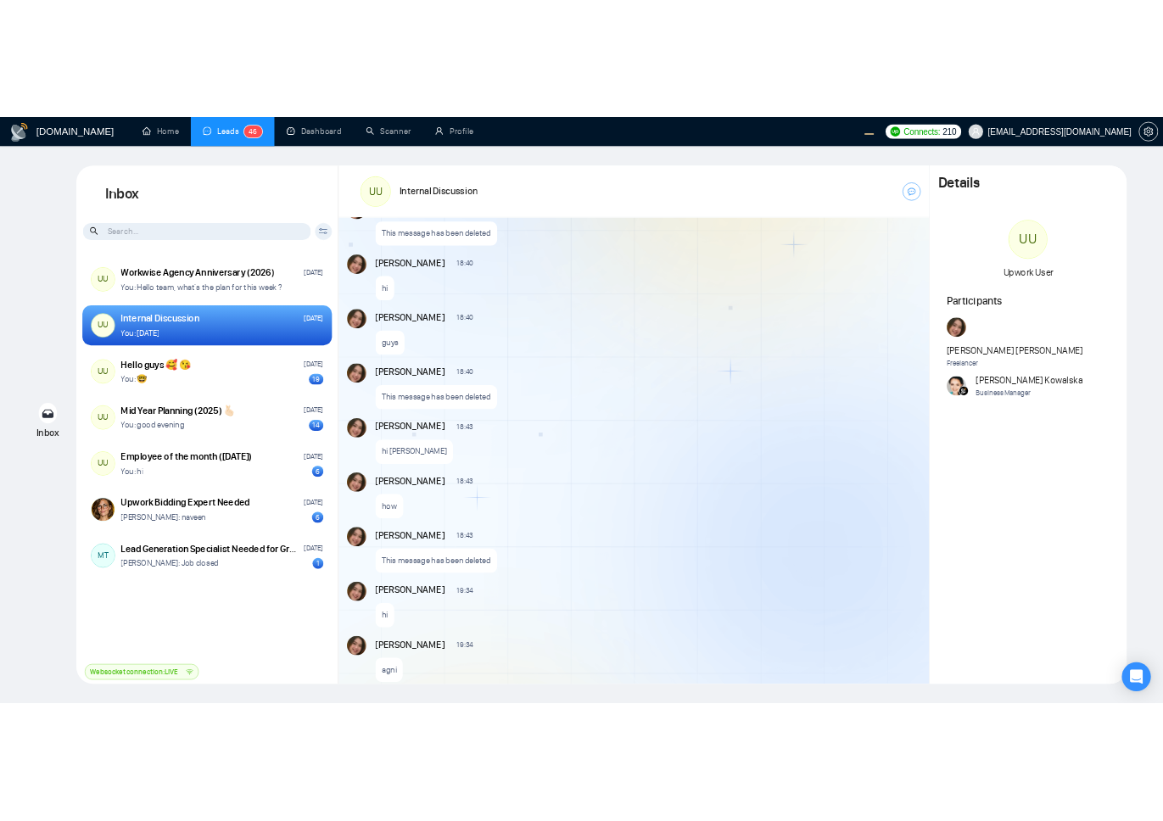
scroll to position [1844, 0]
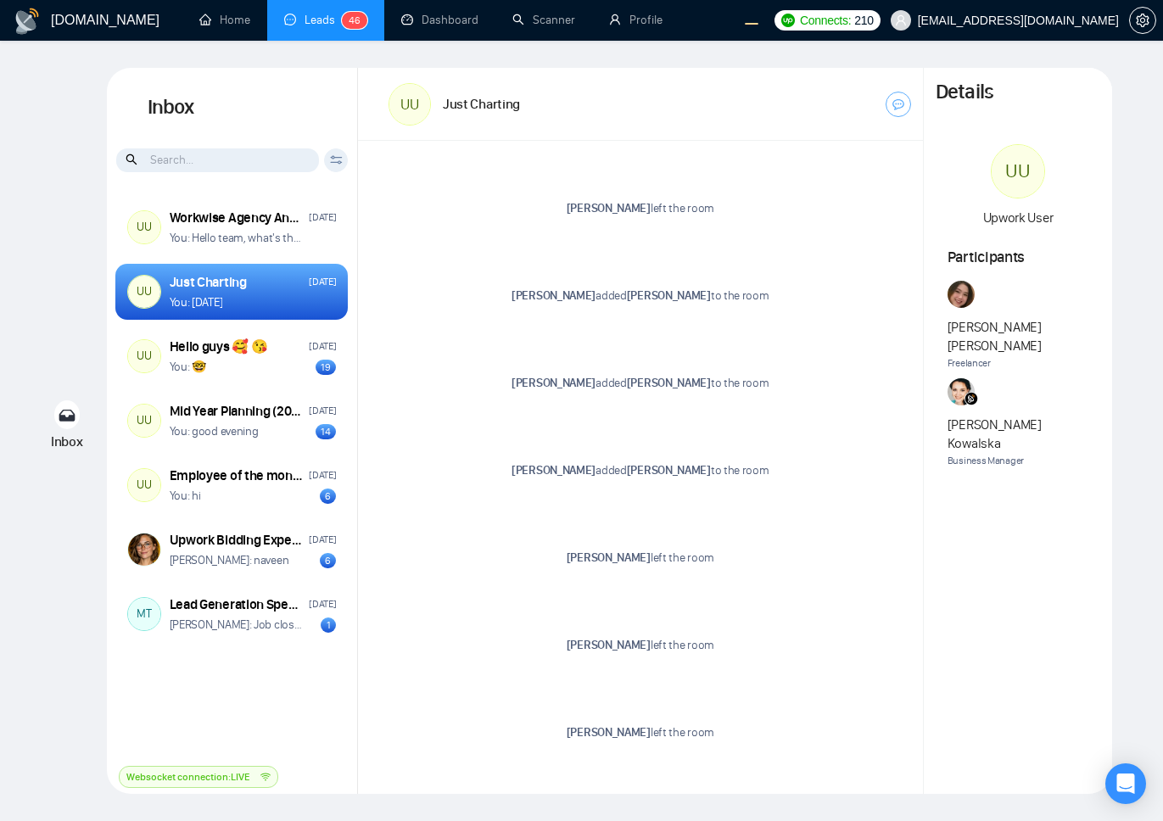
scroll to position [353, 0]
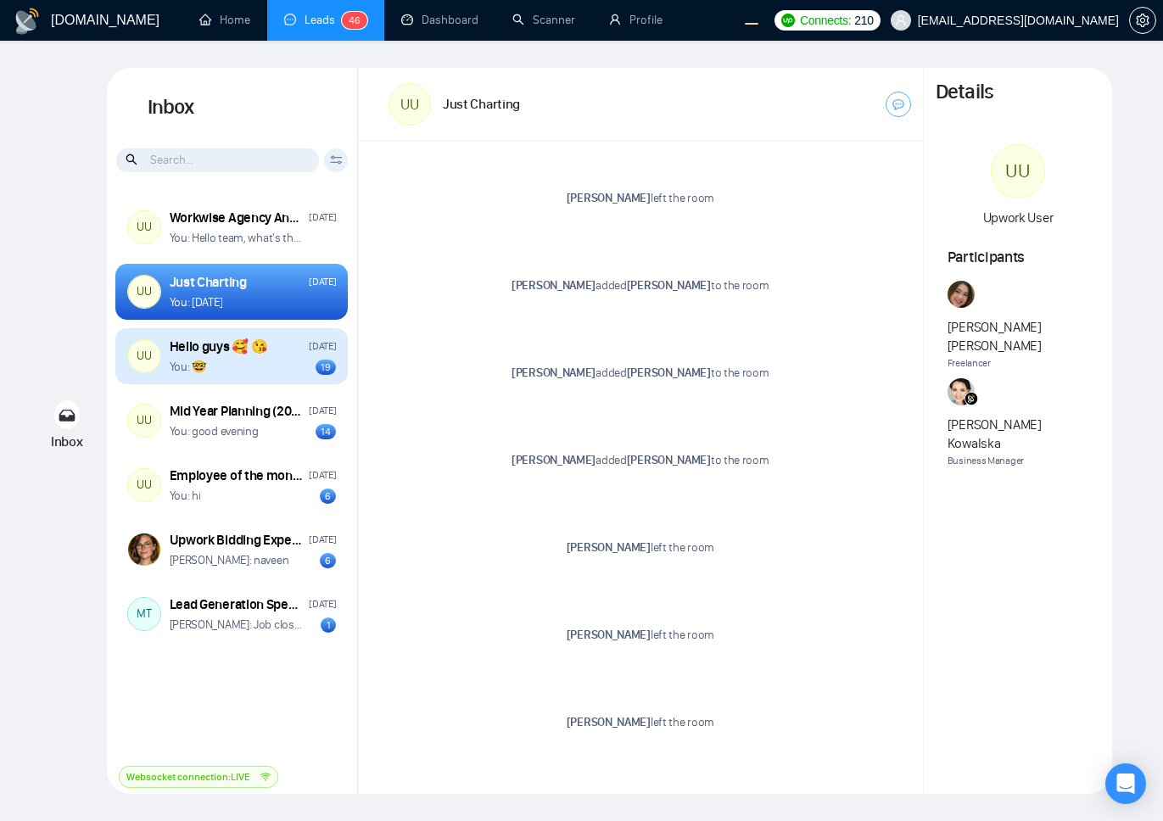
click at [271, 371] on div "You: 🤓 19" at bounding box center [253, 367] width 167 height 16
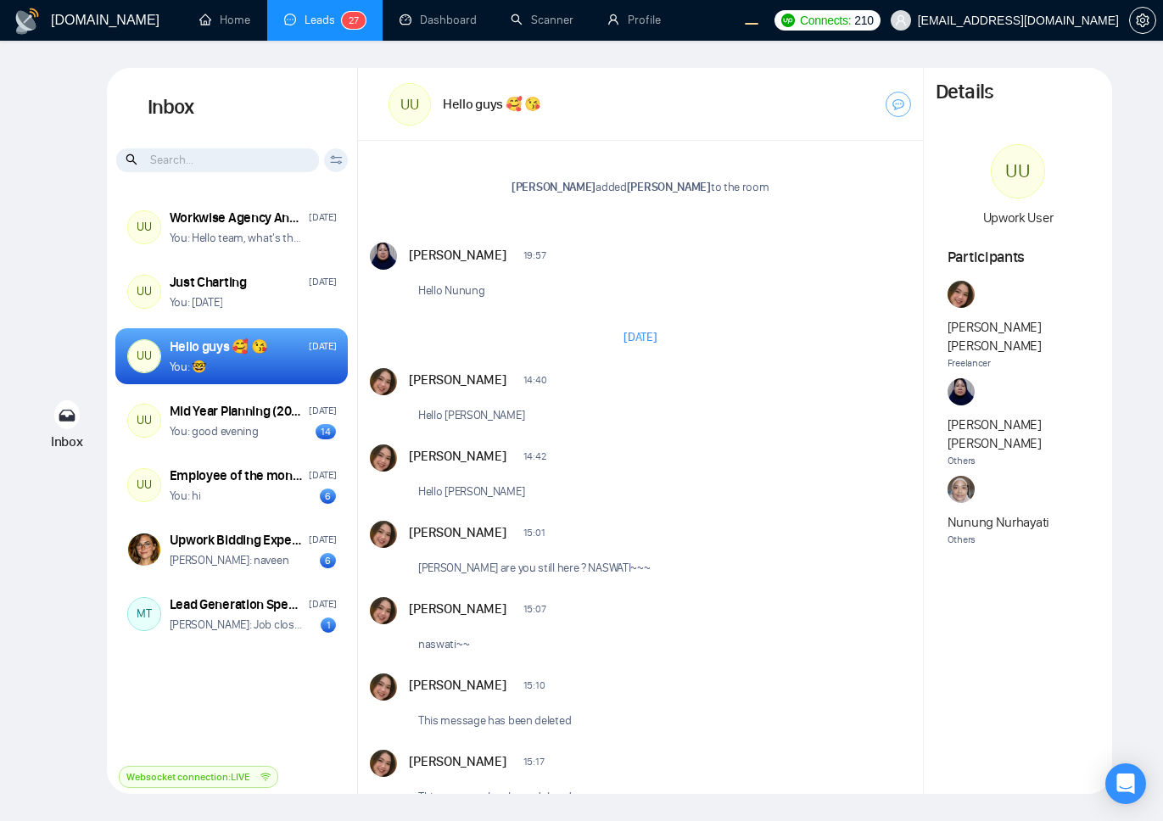
scroll to position [415, 0]
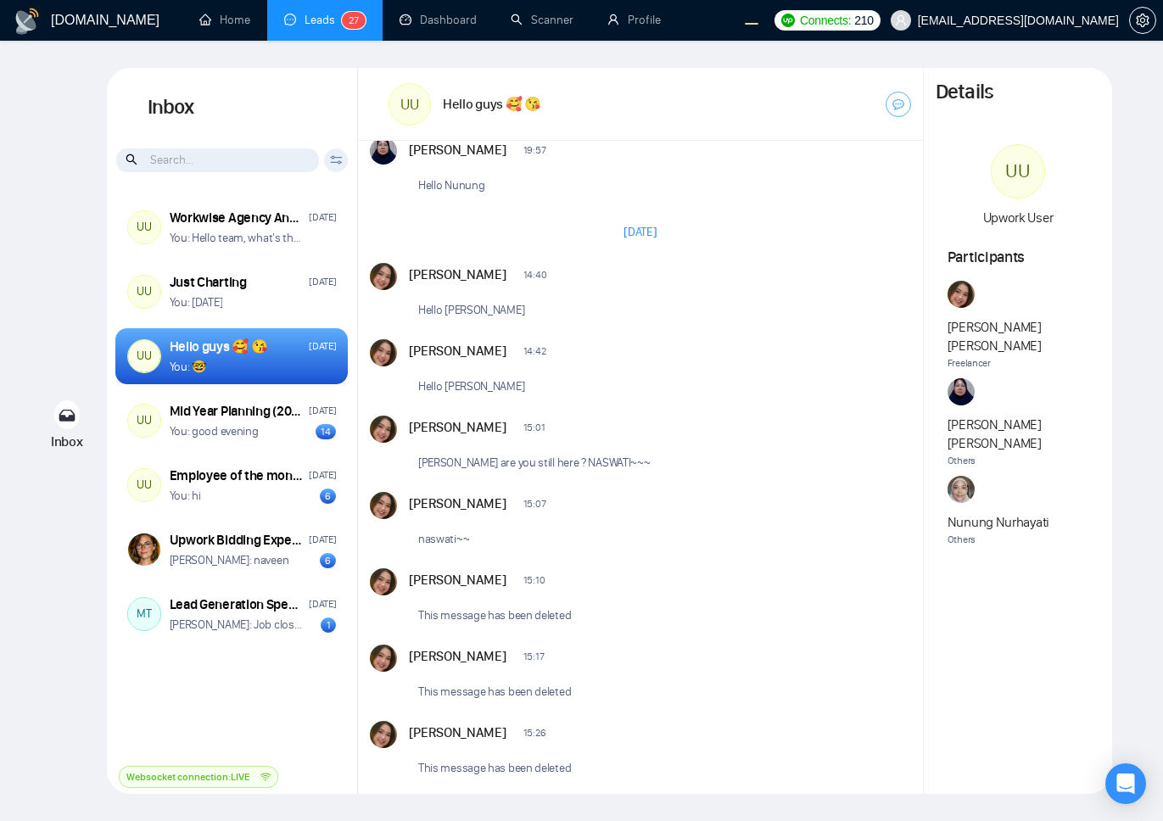
click at [684, 547] on div "Andrian Marsella 15:07 New Message naswati~~" at bounding box center [659, 524] width 501 height 64
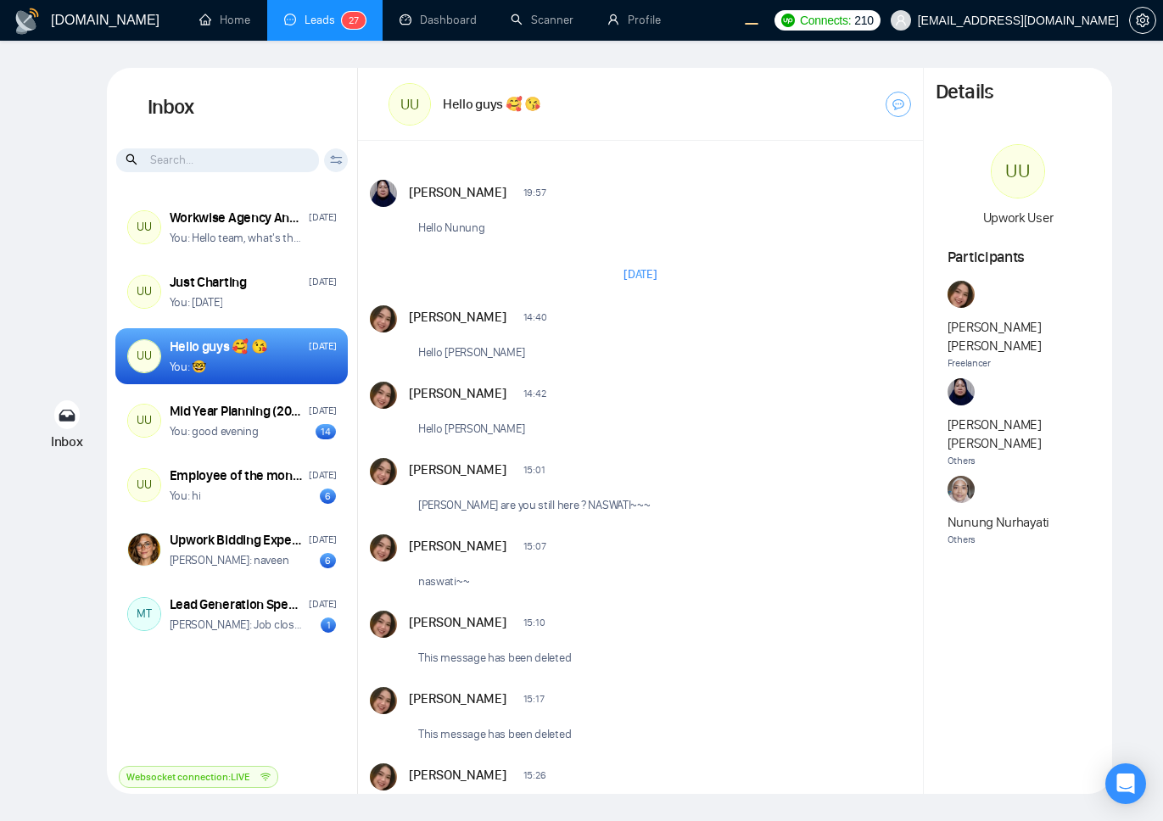
scroll to position [476, 0]
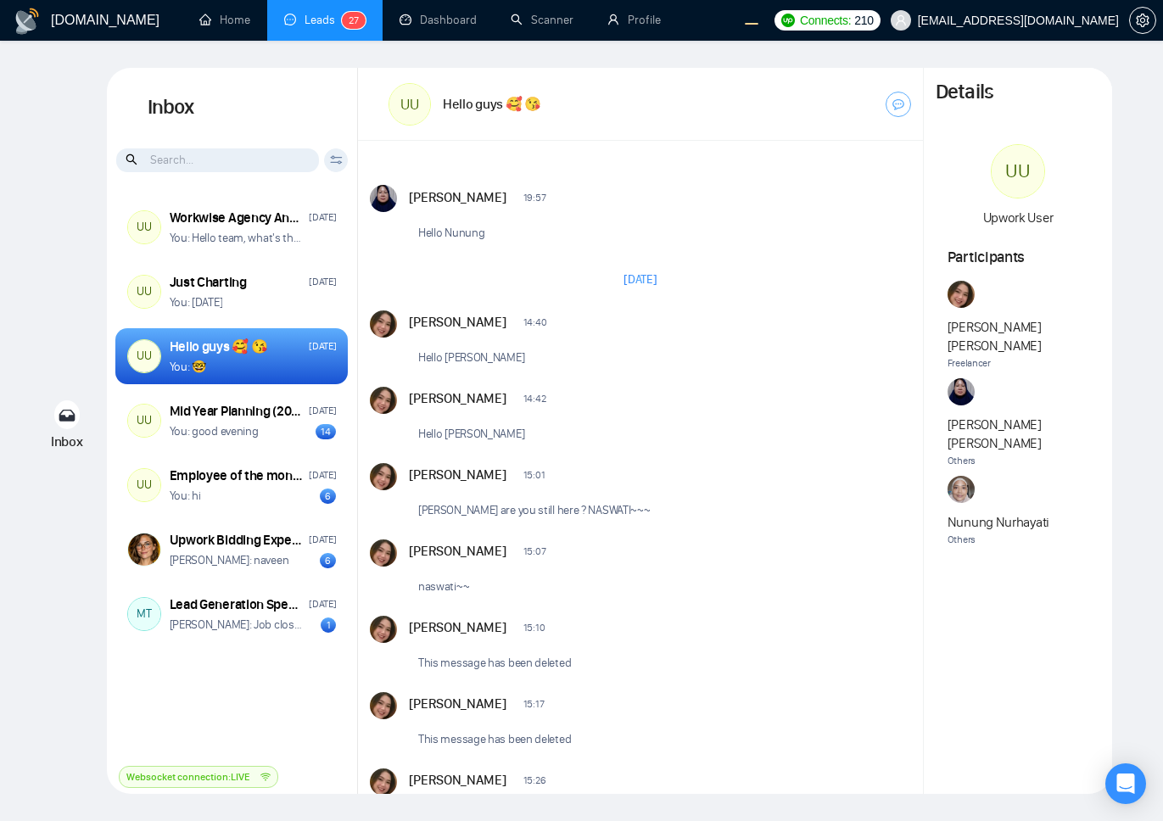
click at [744, 483] on div "Andrian Marsella 15:01 New Message" at bounding box center [658, 474] width 499 height 22
click at [747, 515] on div "Andrian Marsella 15:01 New Message Naswati are you still here ? NASWATI~~~" at bounding box center [659, 495] width 501 height 64
click at [712, 456] on div "Andrian Marsella 14:40 New Message Hello Naswati Andrian Marsella 14:42 New Mes…" at bounding box center [640, 648] width 565 height 687
click at [690, 529] on div "Andrian Marsella 14:40 New Message Hello Naswati Andrian Marsella 14:42 New Mes…" at bounding box center [640, 648] width 565 height 687
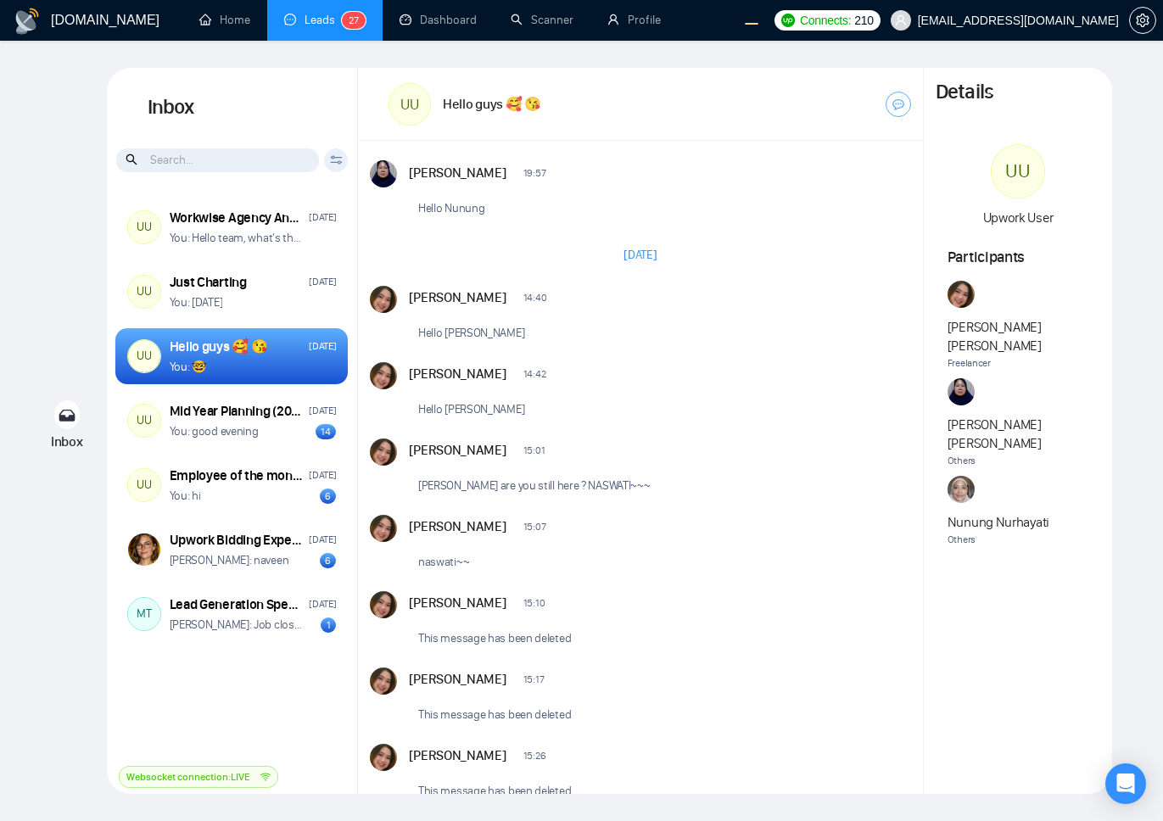
scroll to position [495, 0]
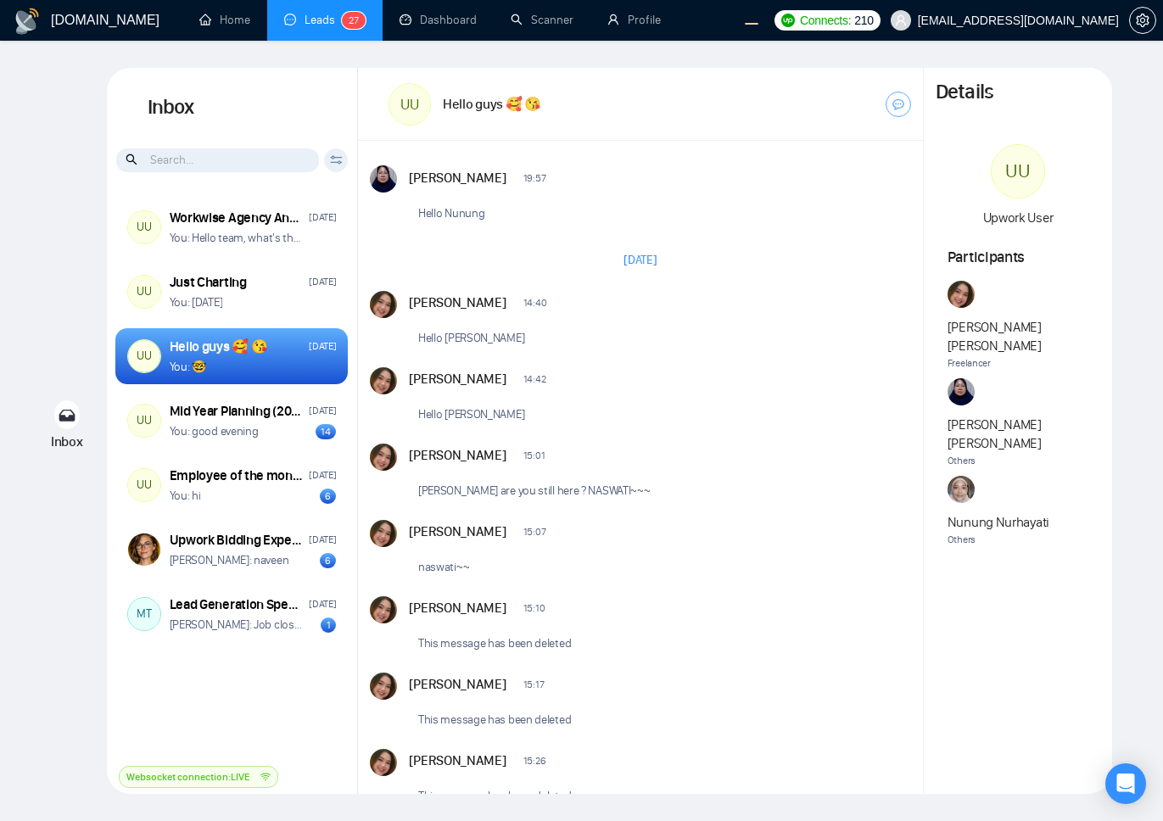
click at [798, 532] on div at bounding box center [701, 532] width 286 height 1
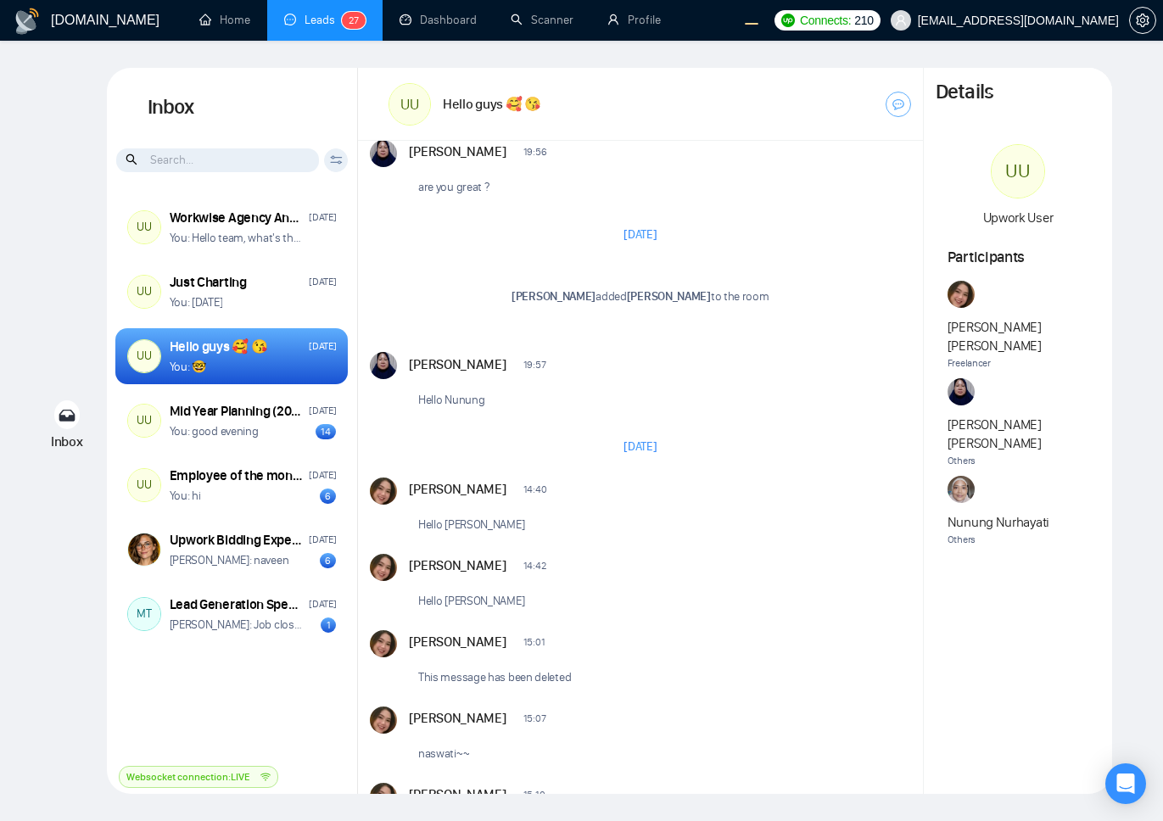
scroll to position [313, 0]
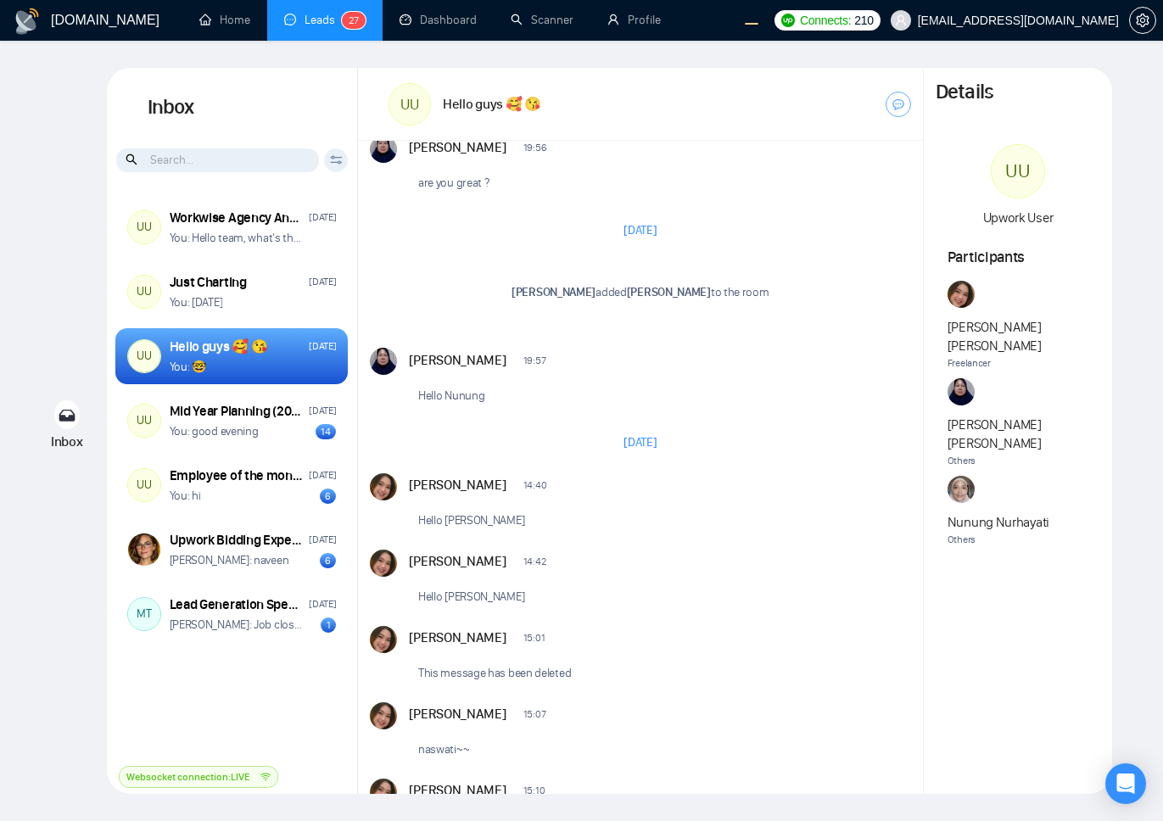
click at [720, 579] on div "[PERSON_NAME] 14:42 New Message Hello [PERSON_NAME]" at bounding box center [659, 582] width 501 height 64
click at [564, 478] on div "New Message" at bounding box center [734, 485] width 350 height 14
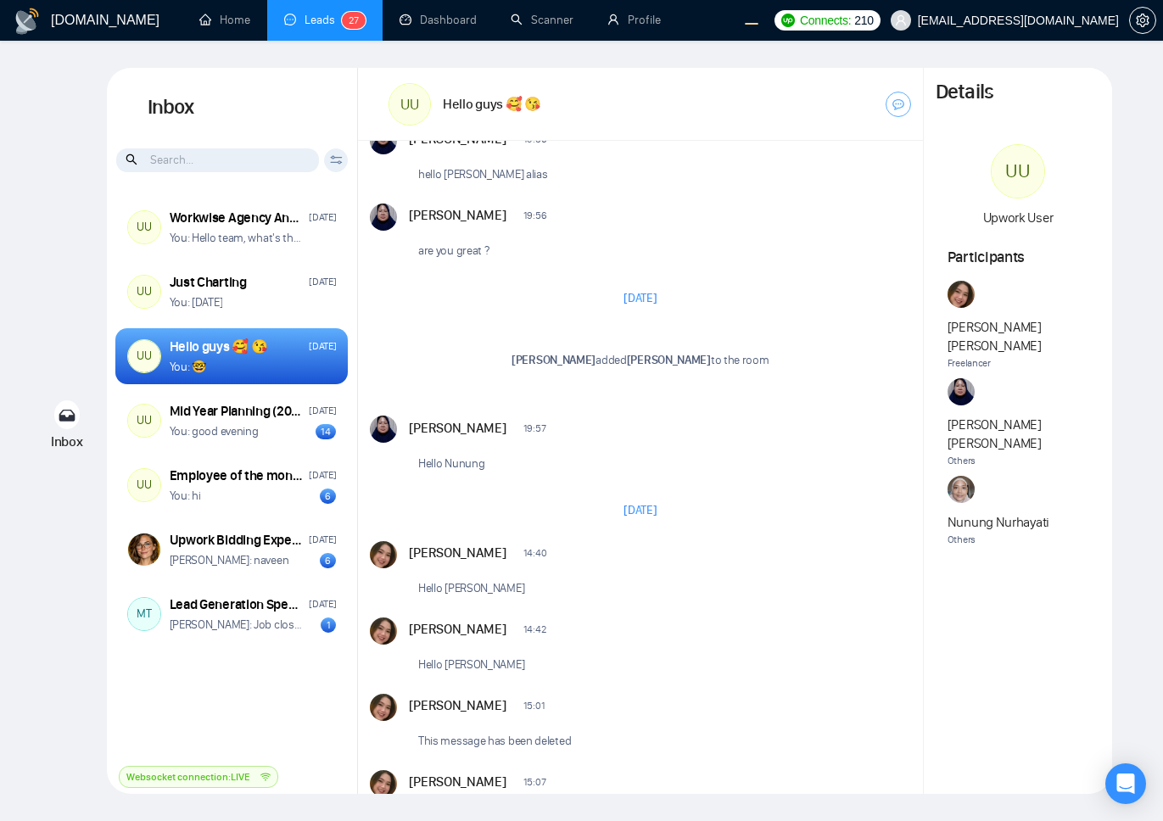
scroll to position [0, 0]
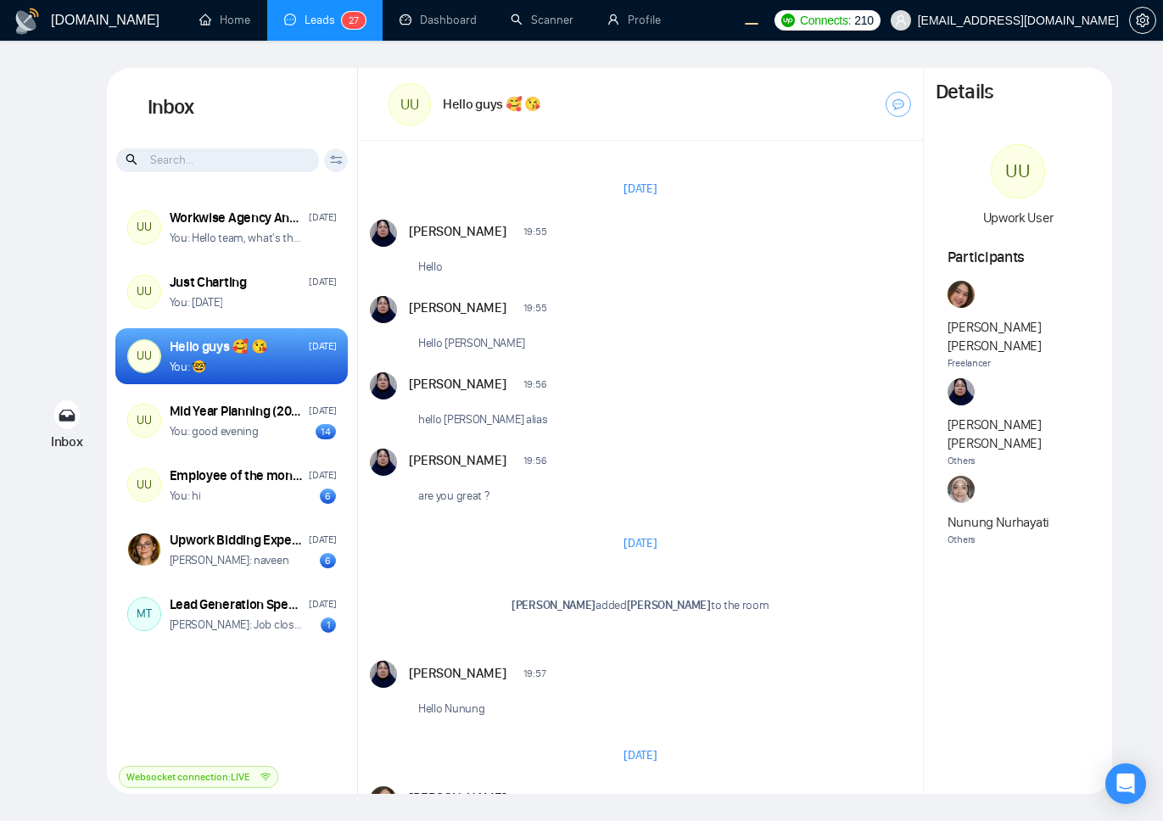
click at [673, 441] on div "Naswati Naswati 19:55 New Message Hello Naswati Naswati 19:55 New Message Hello…" at bounding box center [640, 366] width 565 height 305
click at [547, 540] on div "July 29, 2025" at bounding box center [640, 543] width 565 height 49
click at [671, 467] on div "Naswati Naswati 19:56 New Message" at bounding box center [658, 460] width 499 height 22
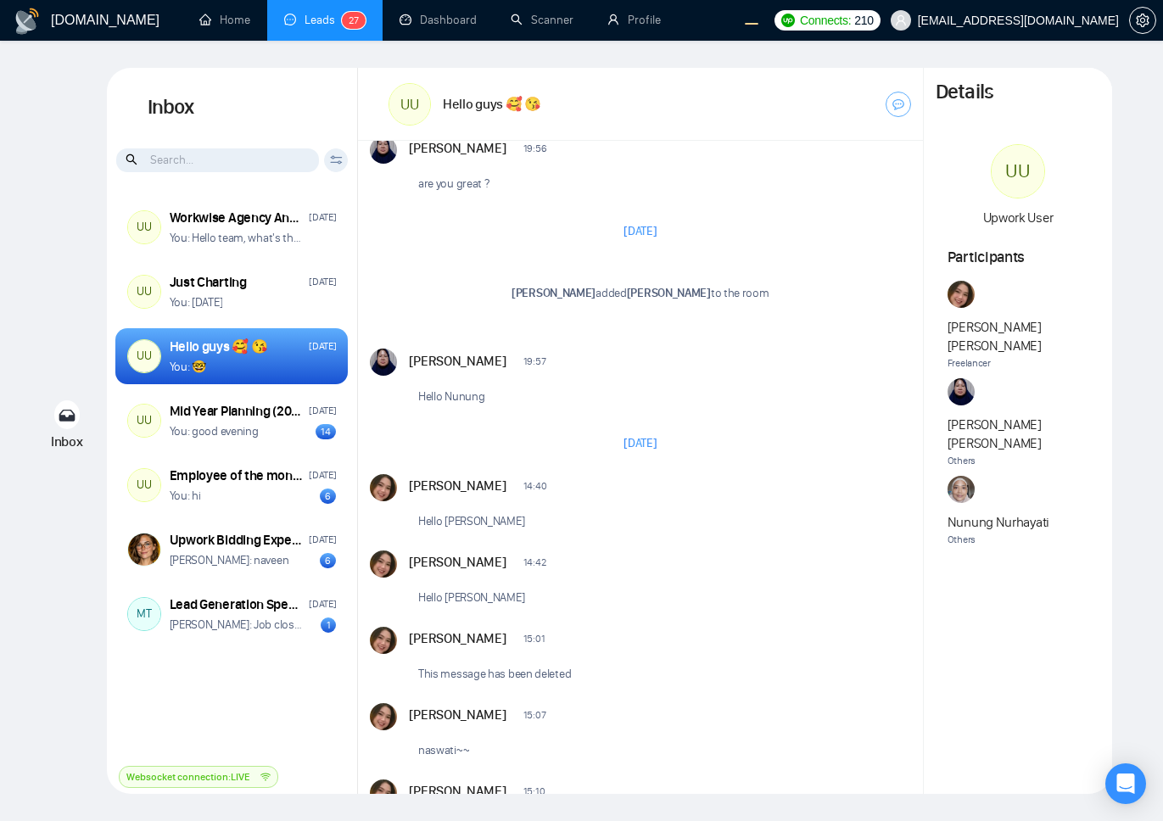
scroll to position [326, 0]
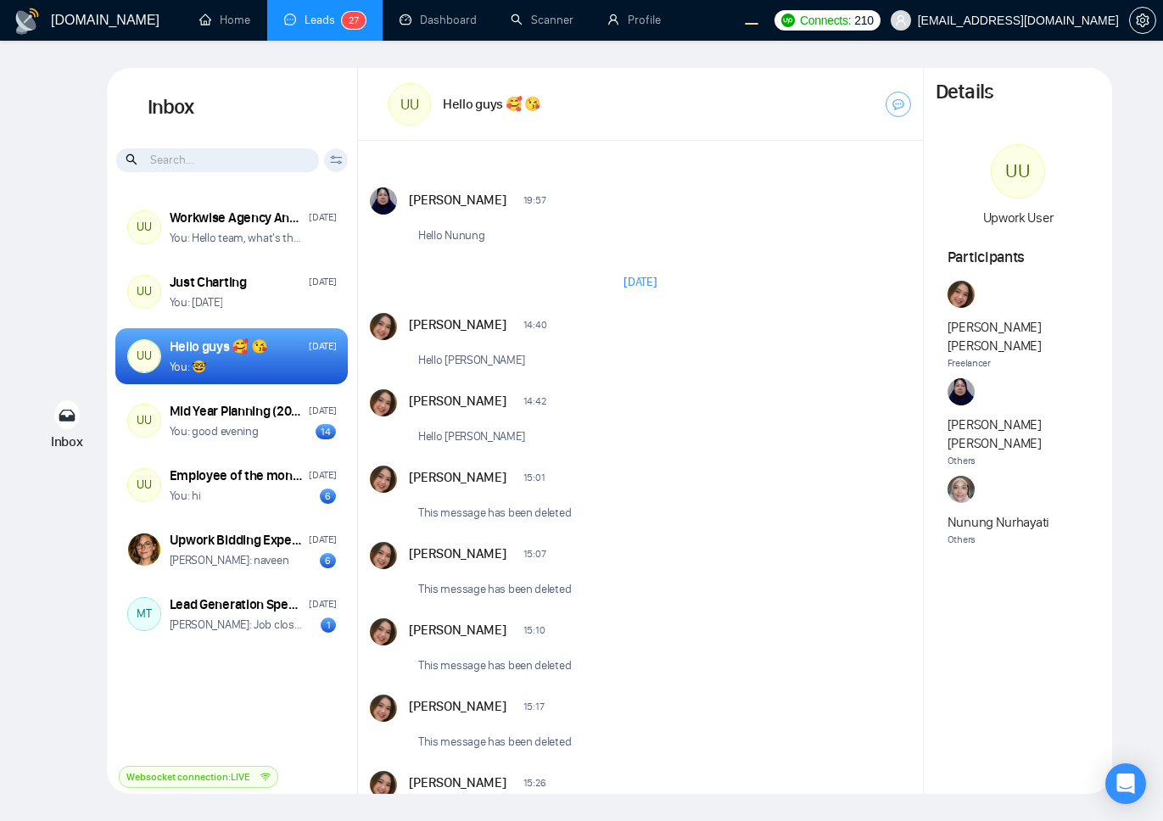
scroll to position [471, 0]
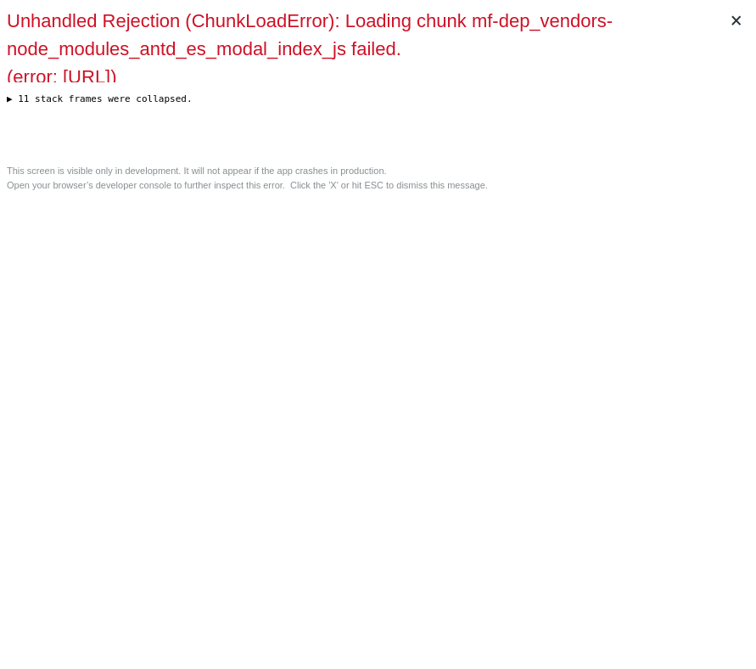
click at [503, 157] on div "Unhandled Rejection (ChunkLoadError): Loading chunk mf-dep_vendors-node_modules…" at bounding box center [378, 82] width 742 height 150
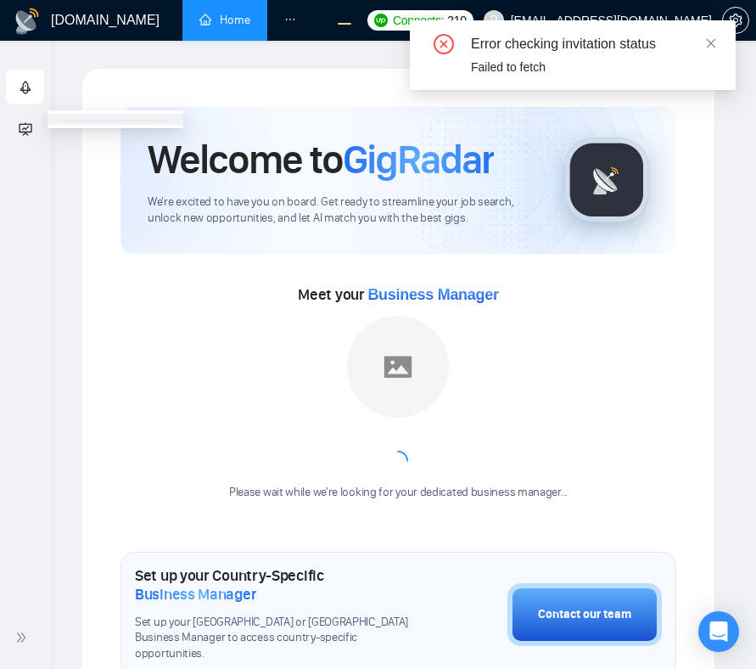
click at [563, 407] on div "Please wait while we're looking for your dedicated business manager..." at bounding box center [398, 408] width 359 height 185
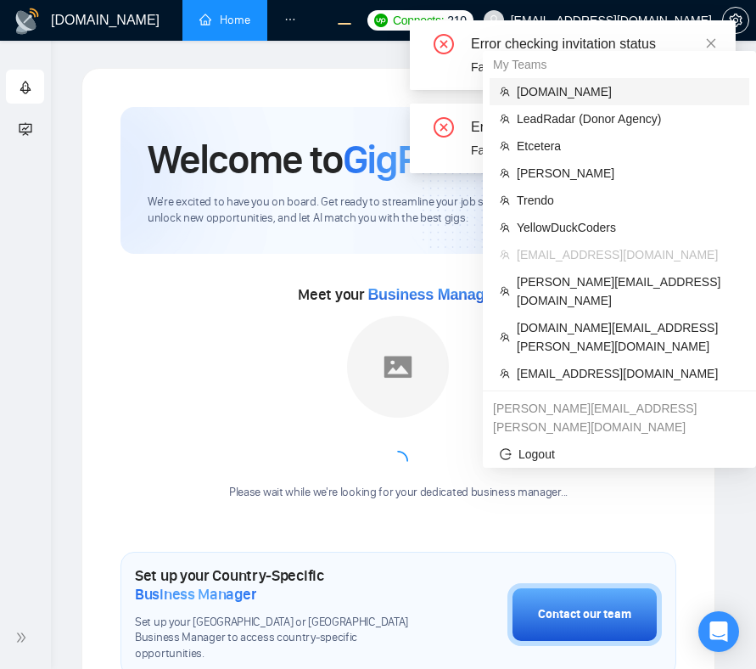
click at [584, 95] on span "evacodes.com" at bounding box center [628, 91] width 222 height 19
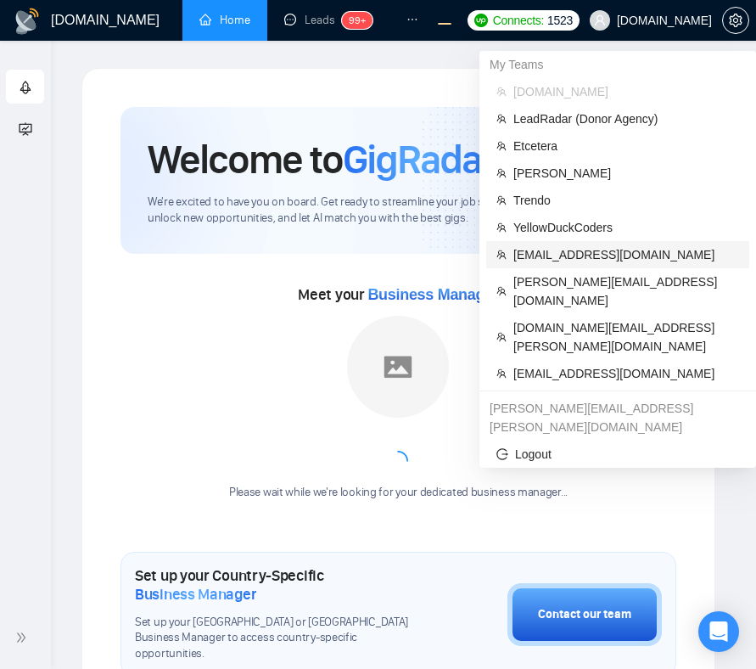
click at [532, 257] on span "workwiseupworkgency@gmail.com" at bounding box center [626, 254] width 226 height 19
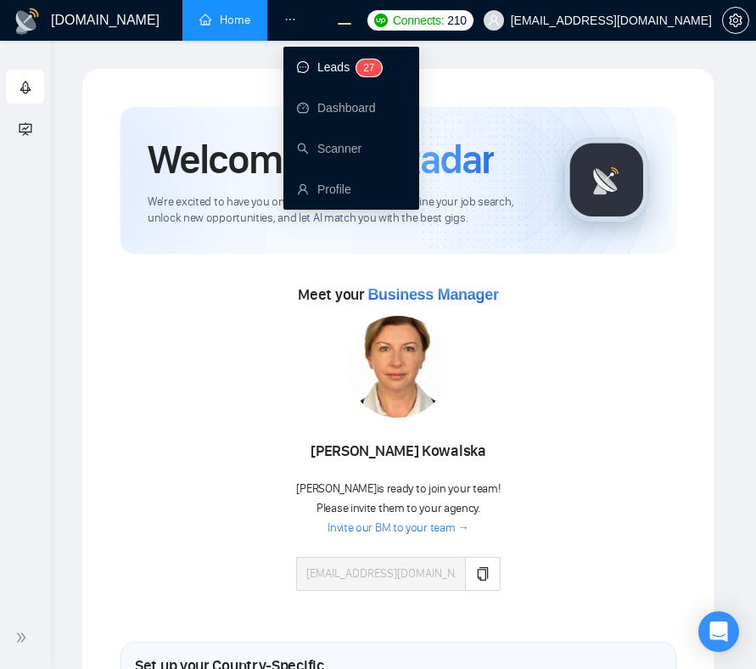
click at [317, 74] on link "Leads 2 7" at bounding box center [339, 67] width 85 height 14
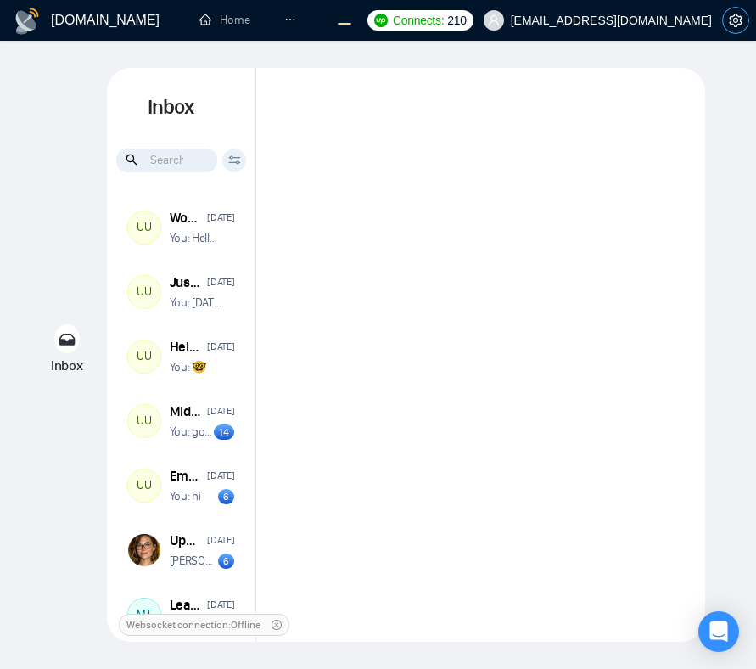
click at [727, 27] on button "button" at bounding box center [735, 20] width 27 height 27
click at [735, 23] on icon "setting" at bounding box center [736, 21] width 14 height 14
click at [717, 113] on div "Inbox Inbox Client Reset Date Reset Reset Apply UU Workwise Agency Anniversary …" at bounding box center [378, 354] width 702 height 573
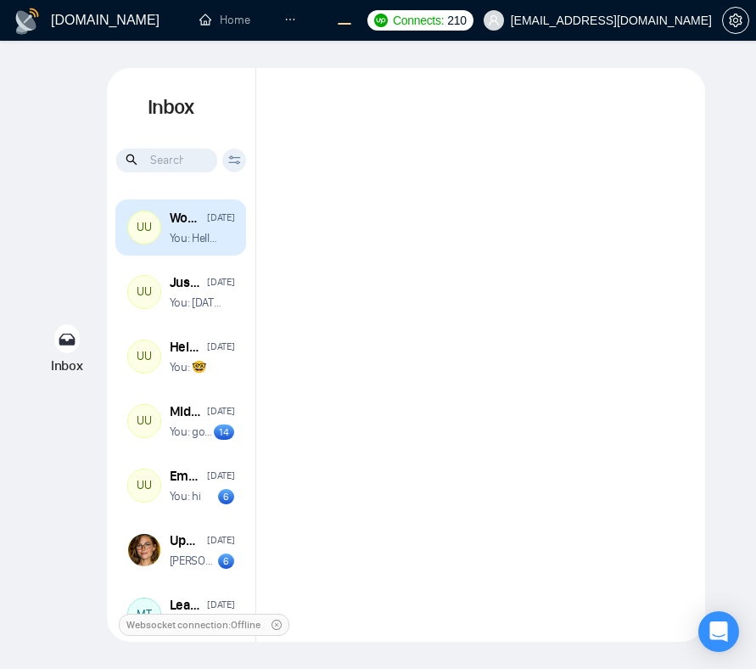
click at [225, 239] on div "You: Hello team, what's the plan for this week ?" at bounding box center [202, 238] width 65 height 16
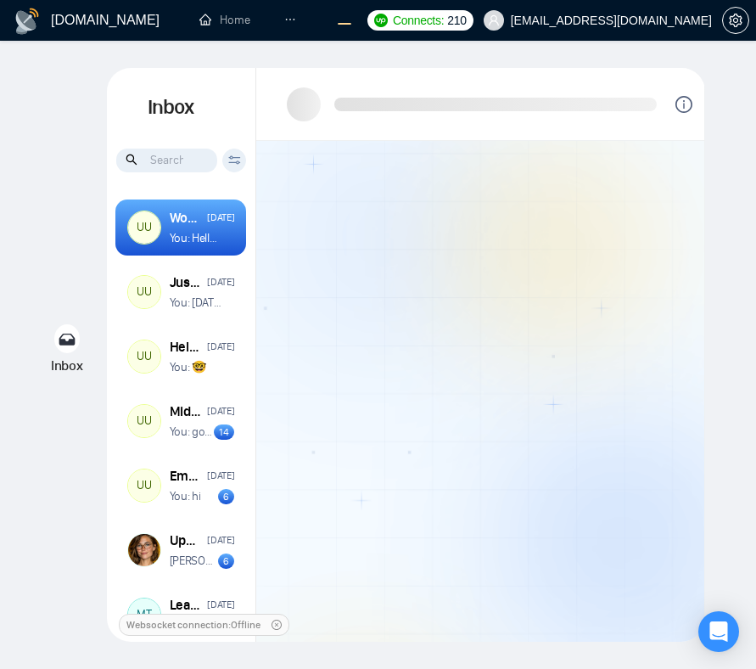
click at [589, 329] on div at bounding box center [480, 391] width 448 height 501
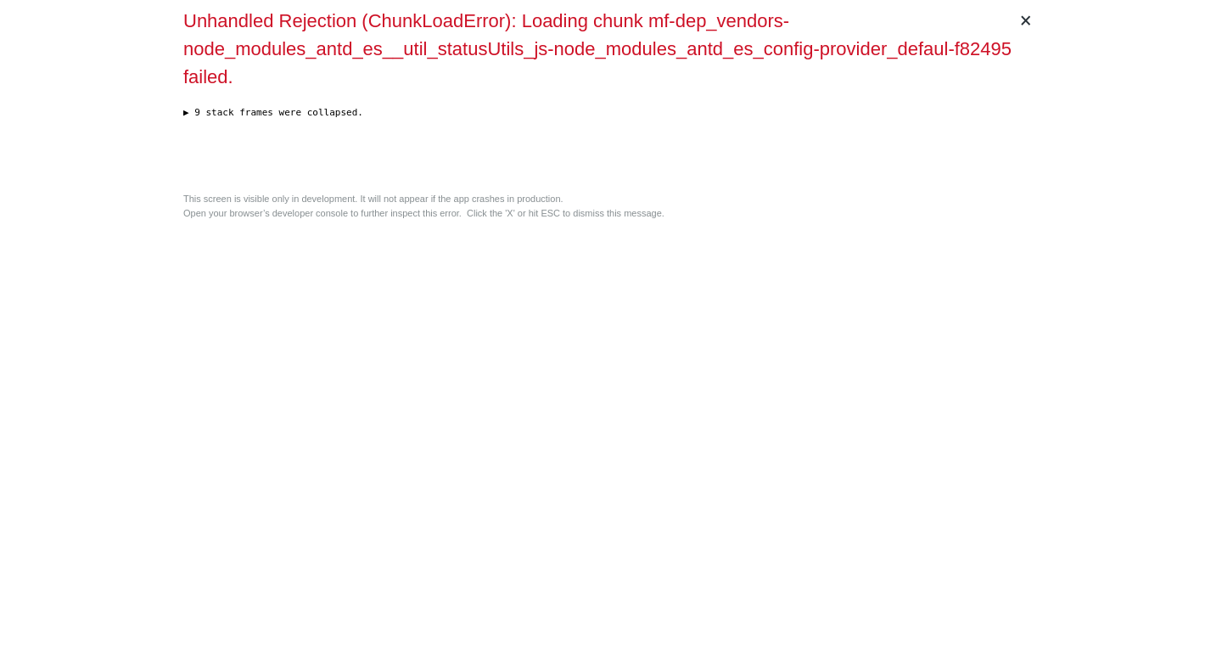
click at [725, 220] on div "This screen is visible only in development. It will not appear if the app crash…" at bounding box center [610, 206] width 855 height 28
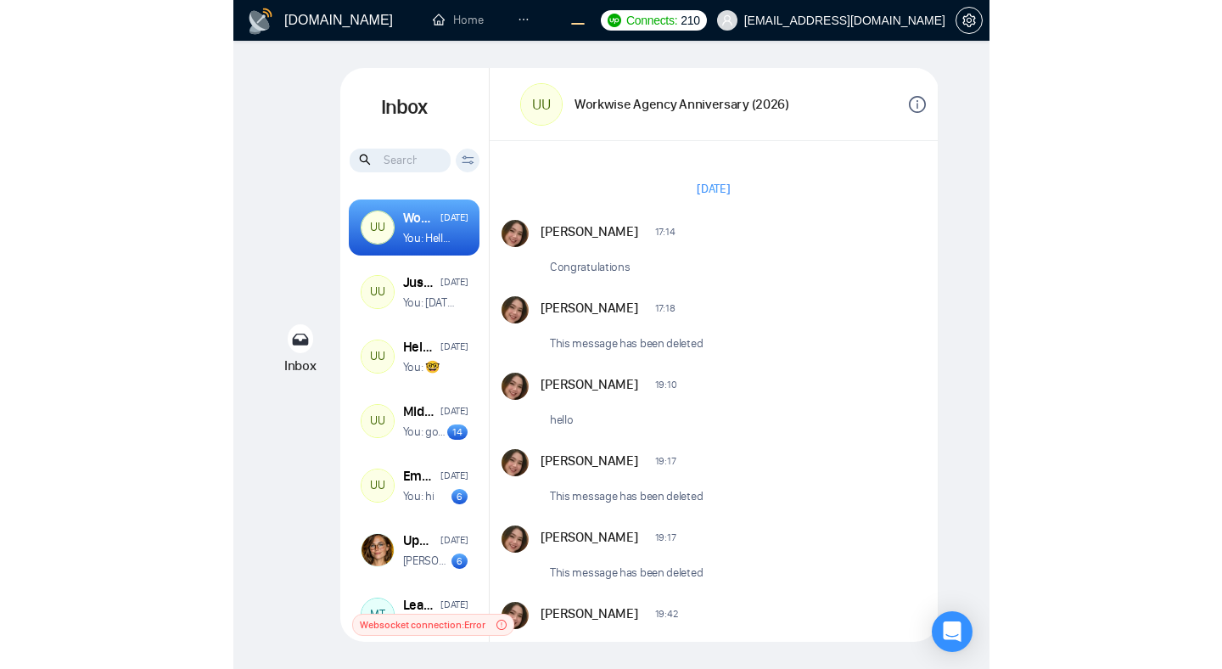
scroll to position [2068, 0]
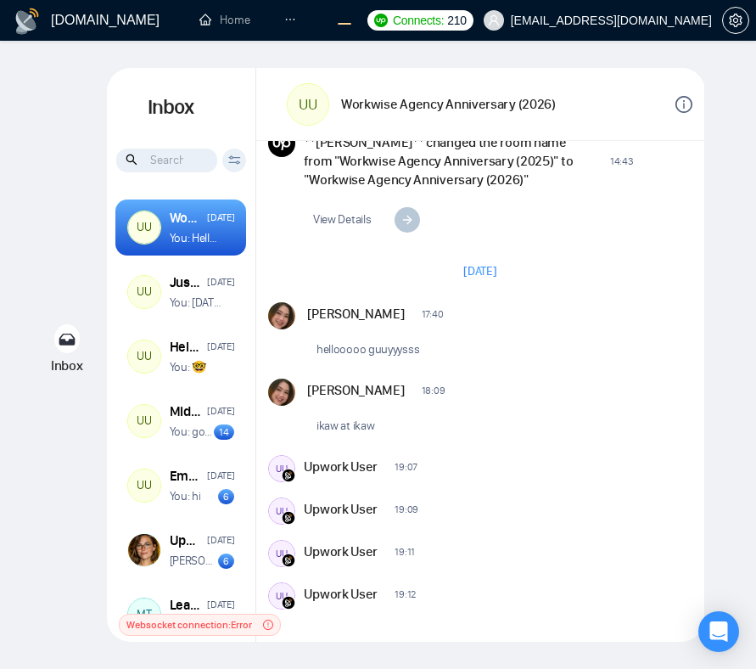
click at [53, 301] on div "Inbox Inbox Client Reset Date Reset Reset Apply UU Workwise Agency Anniversary …" at bounding box center [378, 354] width 702 height 573
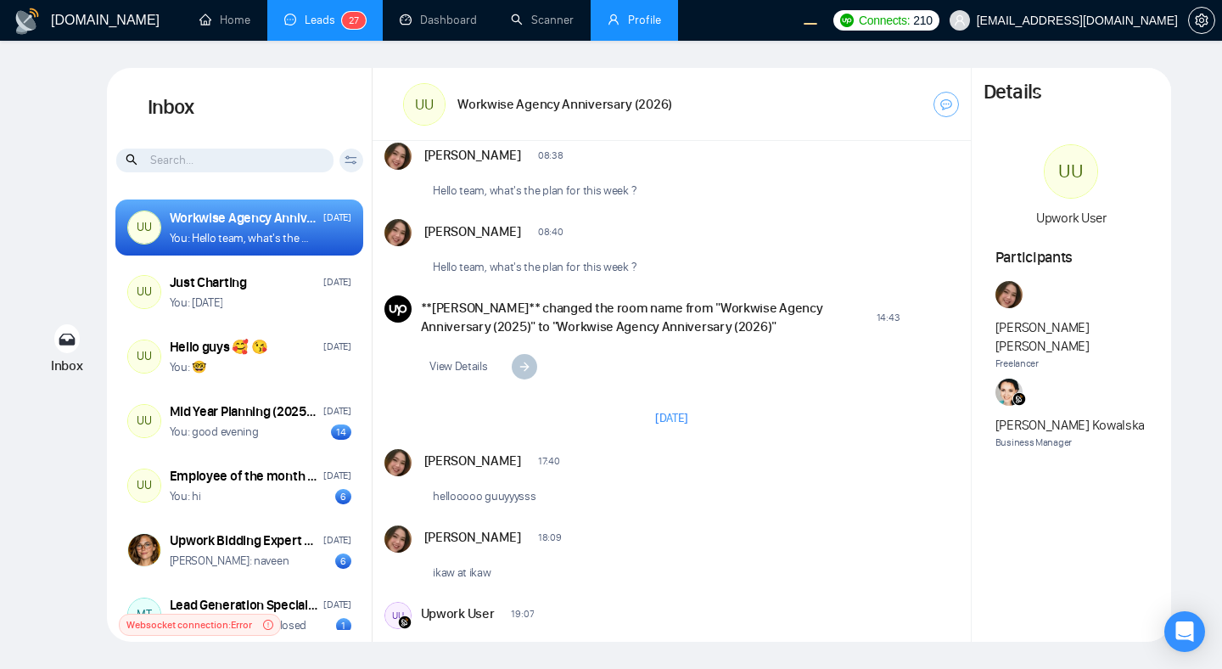
scroll to position [2050, 0]
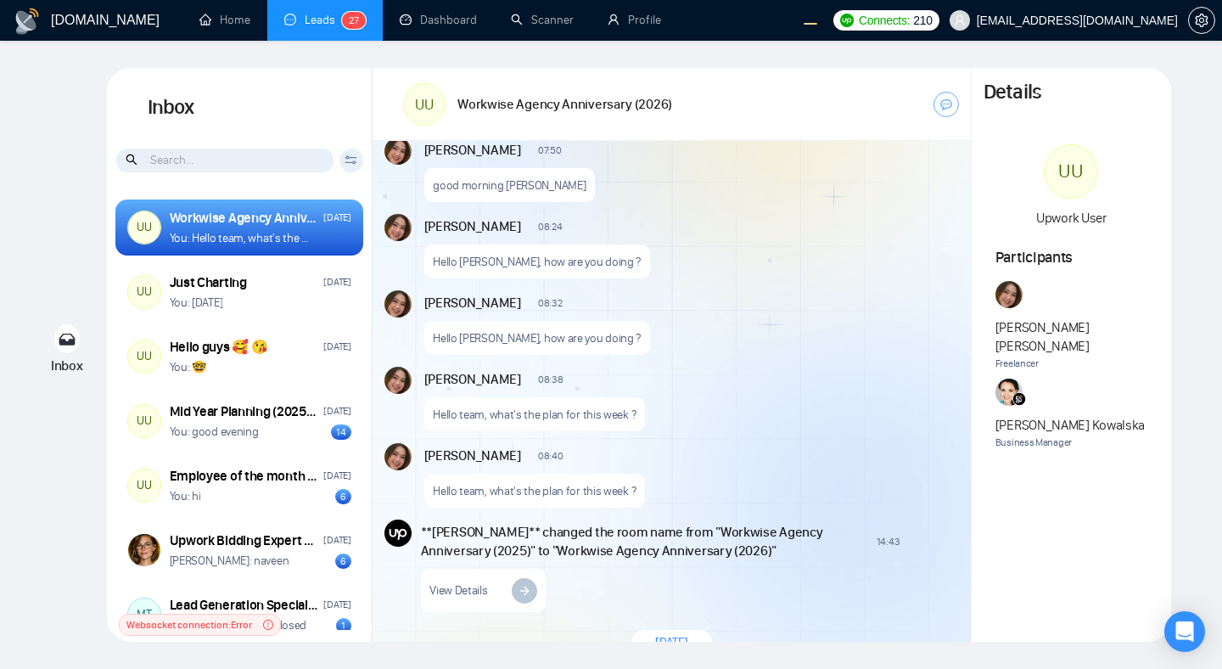
scroll to position [2050, 0]
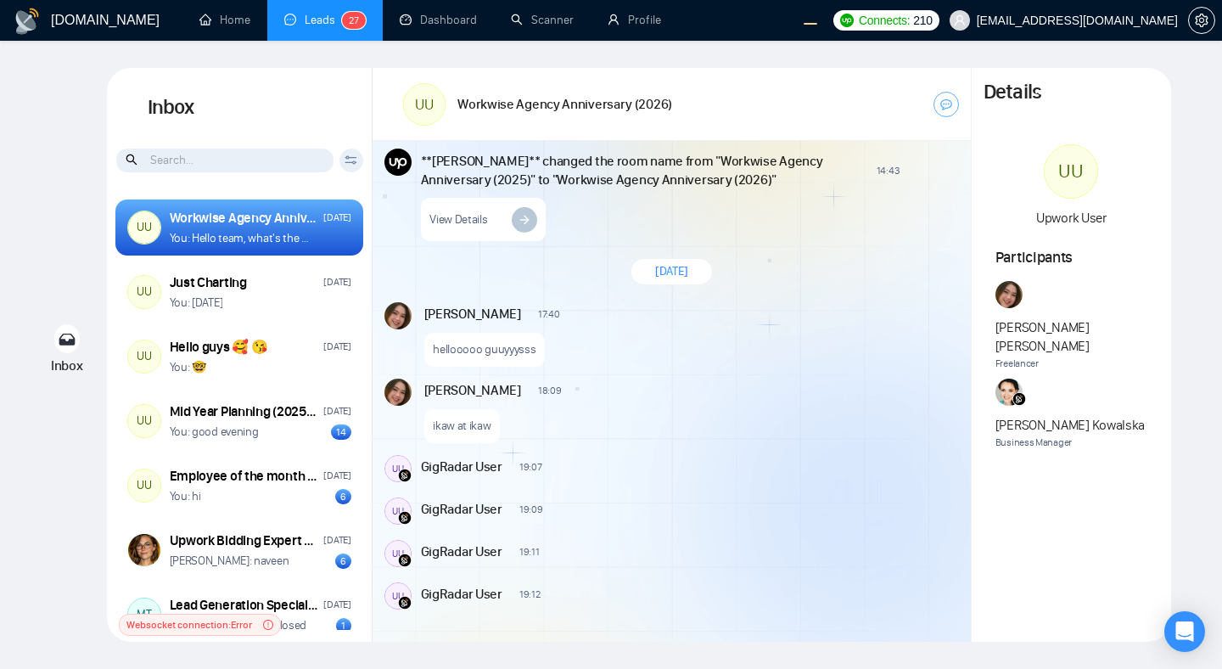
click at [820, 327] on div "[PERSON_NAME] 17:40 New Message hellooooo guuyyysss" at bounding box center [691, 334] width 534 height 64
click at [579, 379] on div "[PERSON_NAME] 18:09 New Message" at bounding box center [690, 389] width 532 height 22
click at [664, 411] on div "[PERSON_NAME] 18:09 New Message ikaw at ikaw" at bounding box center [691, 410] width 534 height 64
click at [681, 484] on div "[PERSON_NAME] 17:40 New Message hellooooo guuyyysss [PERSON_NAME] 18:09 New Mes…" at bounding box center [671, 457] width 598 height 322
click at [645, 428] on div "[PERSON_NAME] 18:09 New Message ikaw at ikaw" at bounding box center [691, 410] width 534 height 64
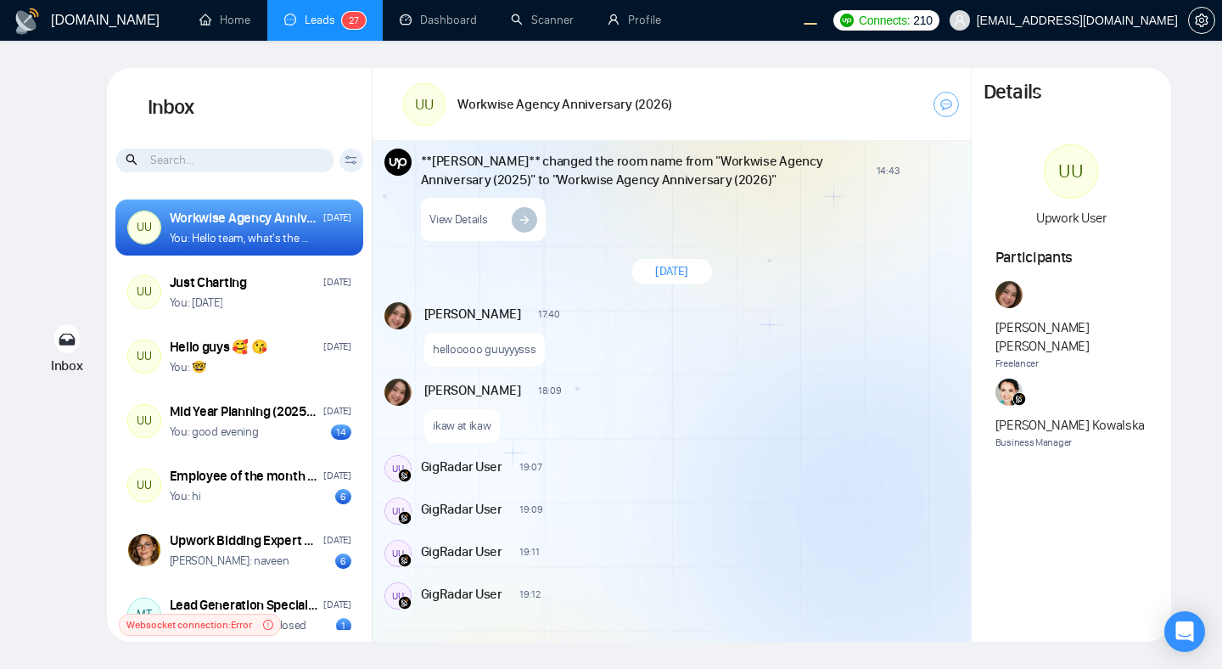
click at [385, 476] on div "UU" at bounding box center [397, 468] width 25 height 25
click at [406, 473] on img at bounding box center [405, 475] width 14 height 14
click at [618, 428] on div "[PERSON_NAME] 18:09 New Message ikaw at ikaw" at bounding box center [691, 410] width 534 height 64
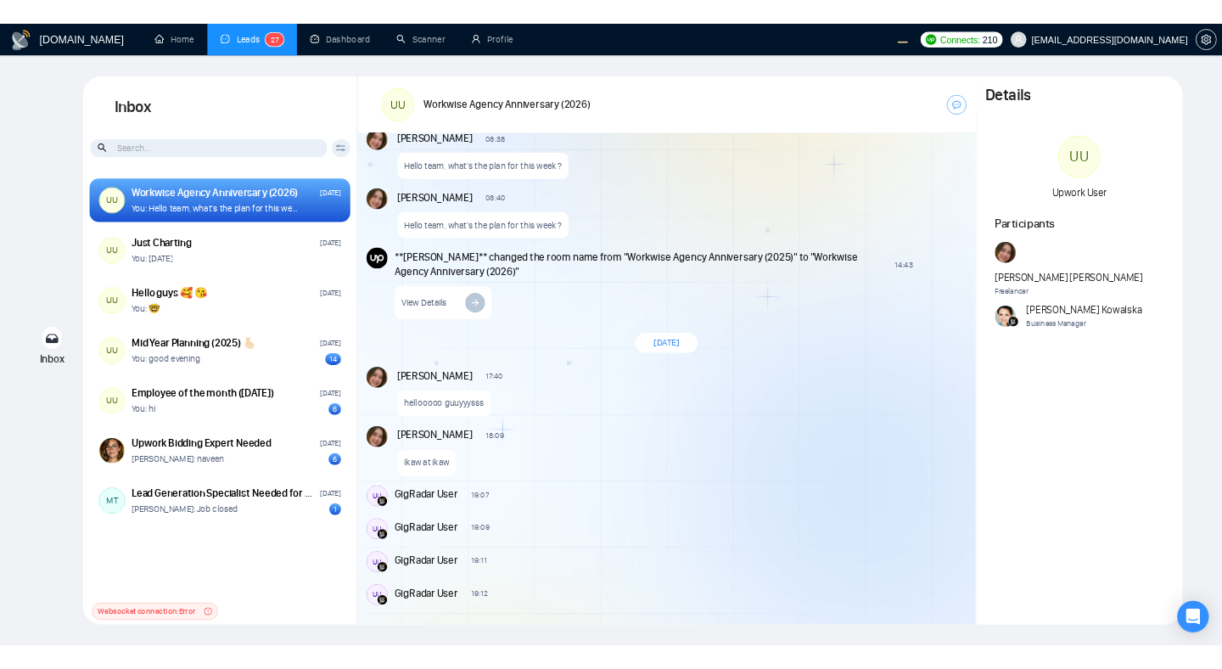
scroll to position [1898, 0]
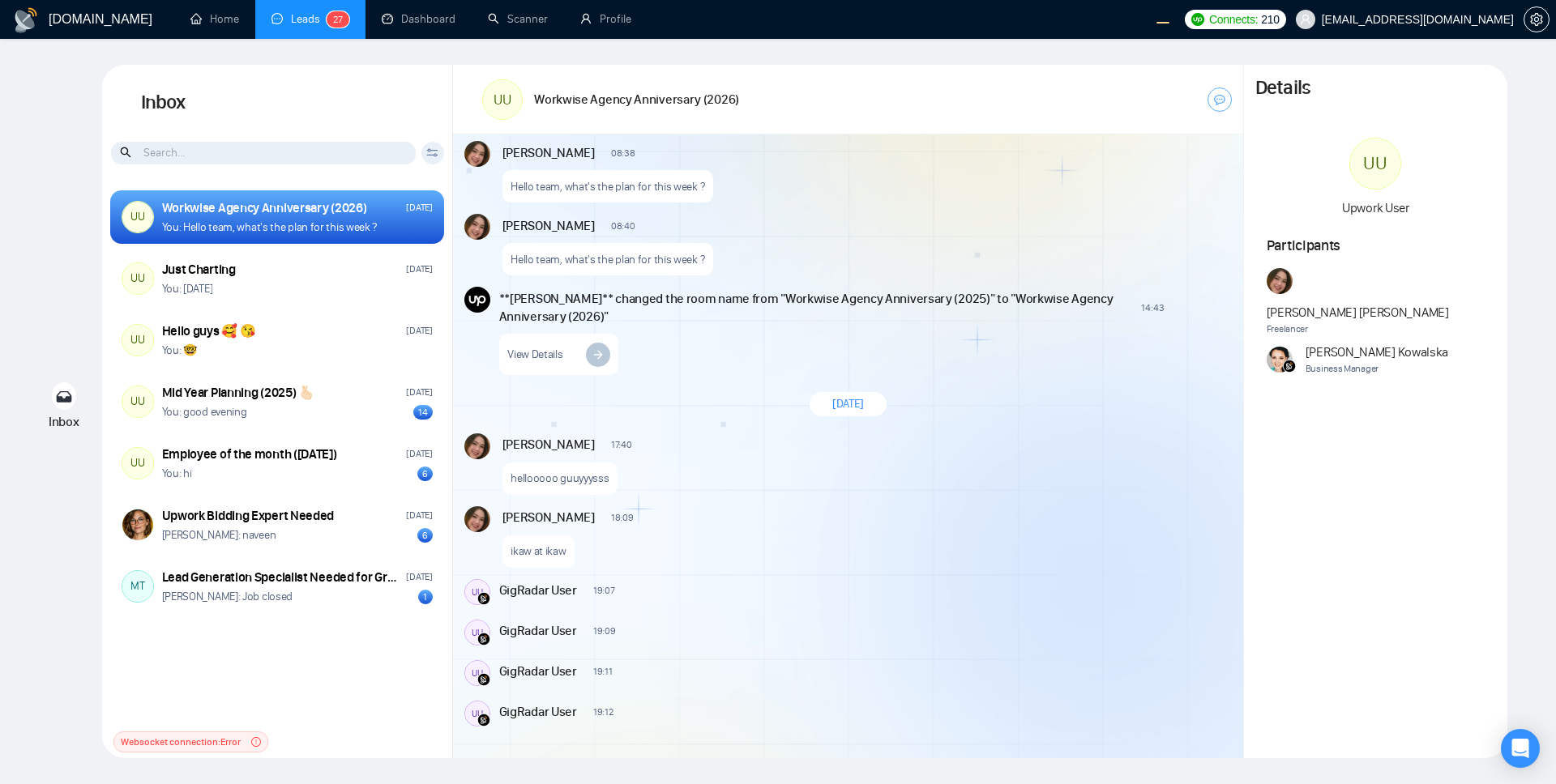
click at [645, 608] on div "[PERSON_NAME] 17:40 New Message hellooooo guuyyysss [PERSON_NAME] 18:09 New Mes…" at bounding box center [847, 582] width 790 height 307
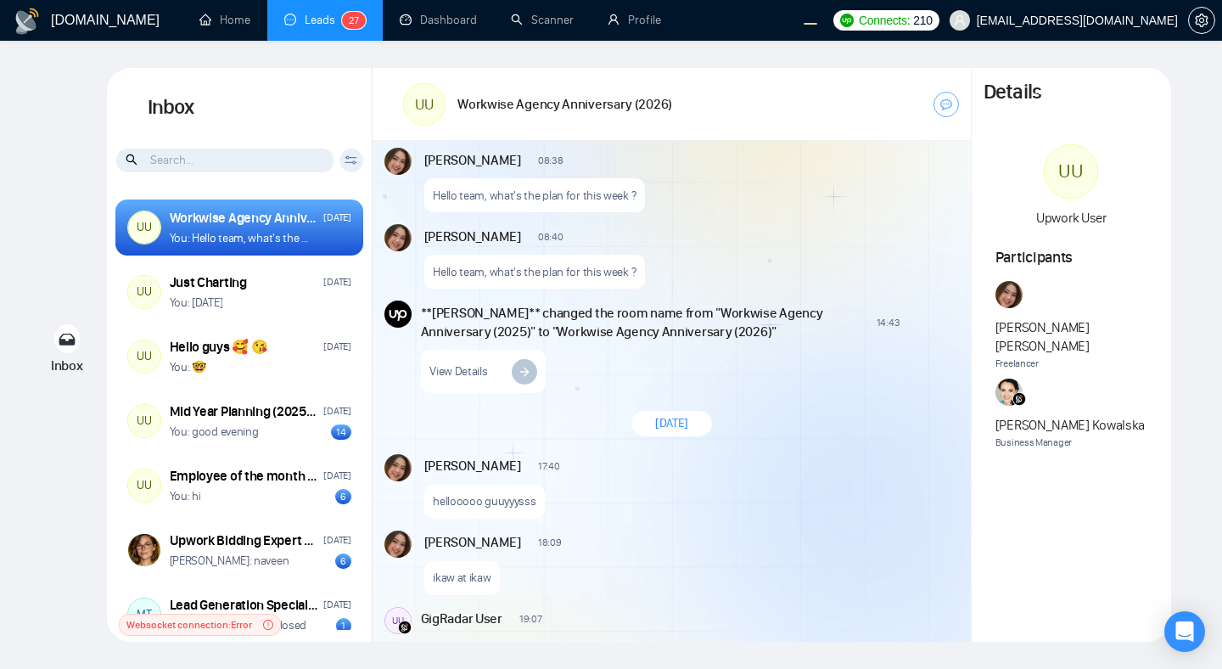
scroll to position [2050, 0]
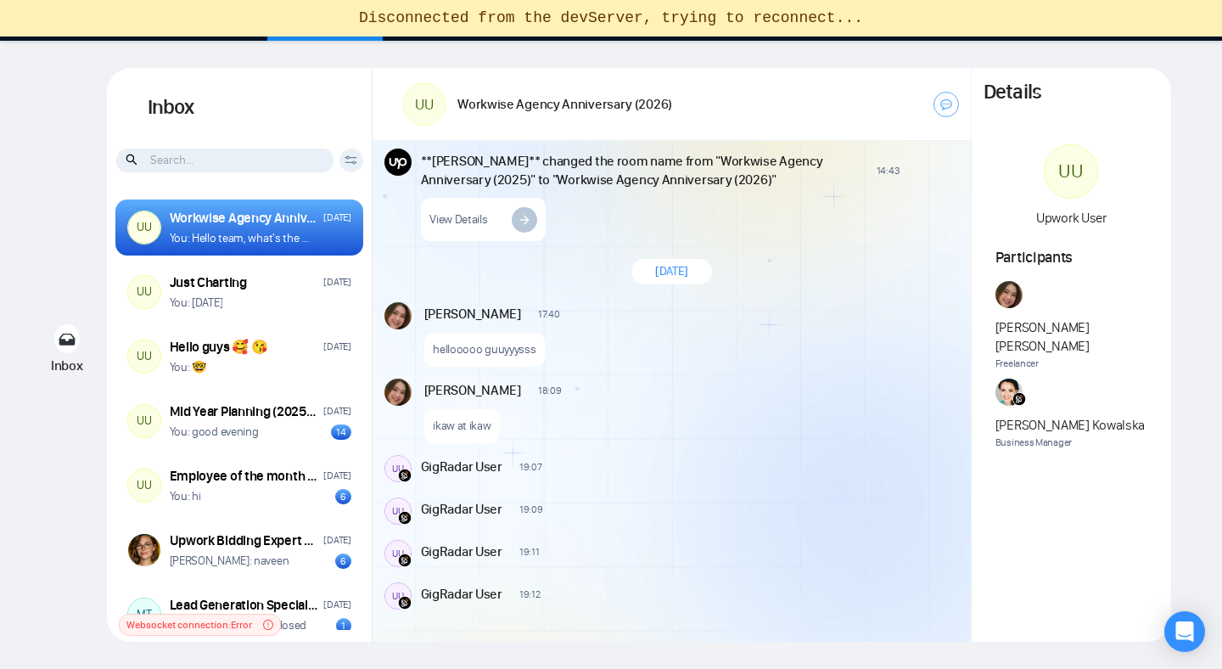
click at [25, 144] on div "[DOMAIN_NAME] Home Leads 2 7 Dashboard Scanner Profile Connects: 210 [EMAIL_ADD…" at bounding box center [611, 334] width 1222 height 669
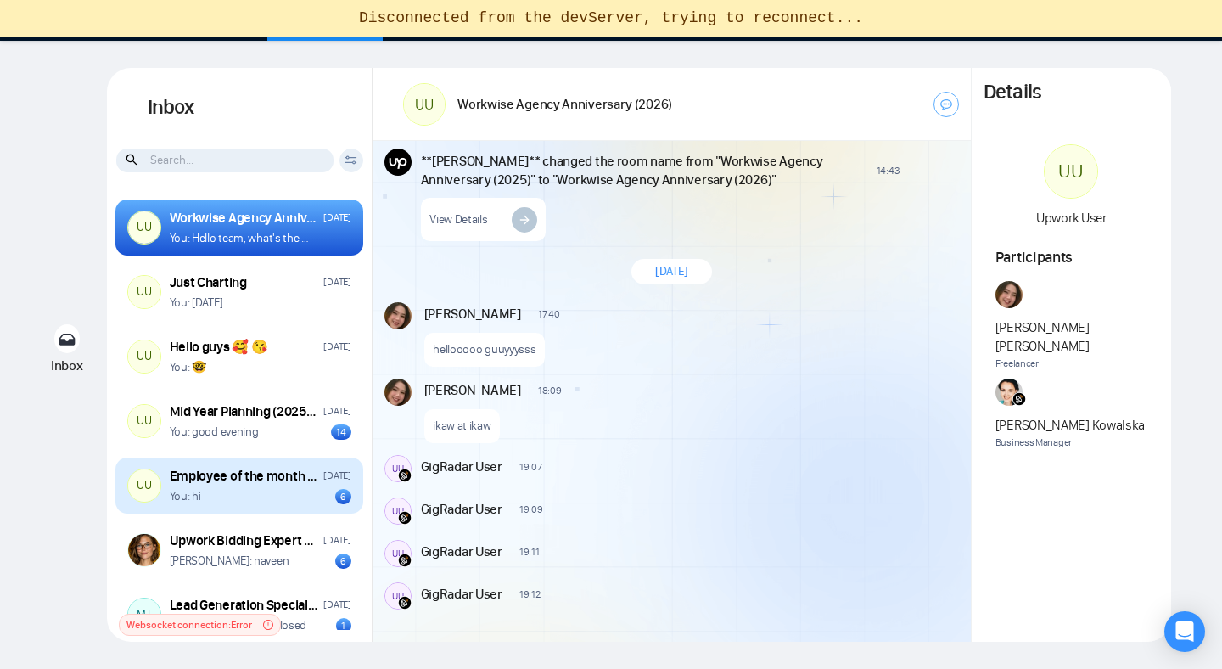
click at [176, 477] on div "Employee of the month ([DATE])" at bounding box center [244, 476] width 149 height 19
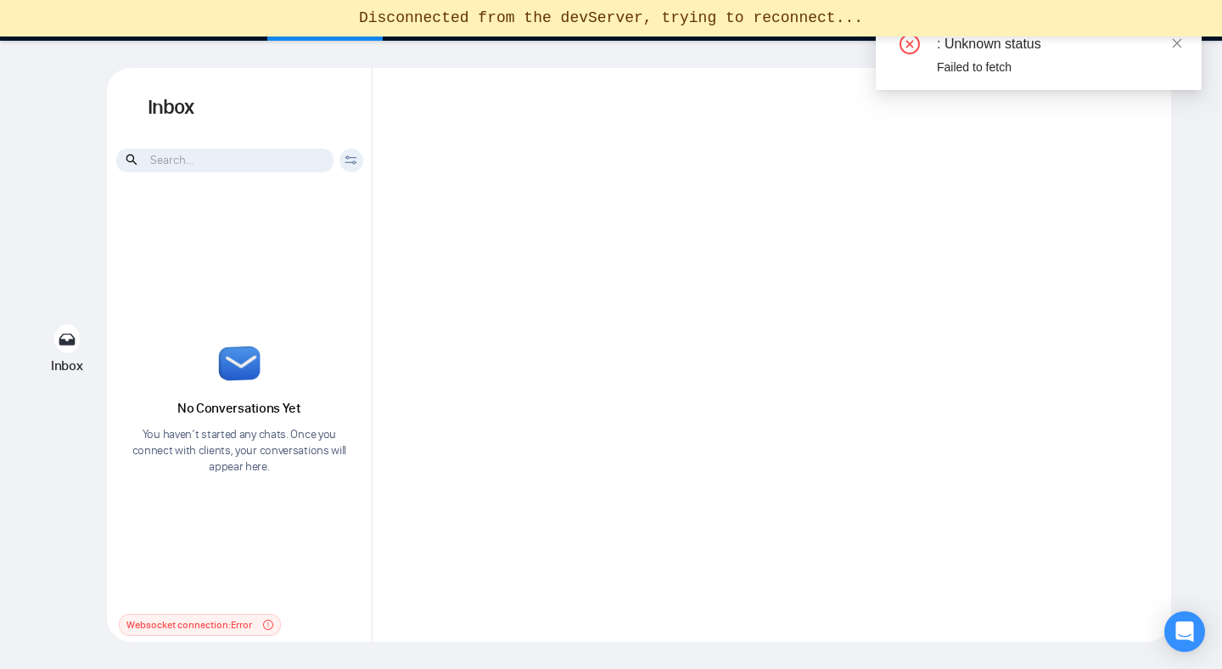
click at [304, 318] on div "No Conversations Yet You haven’t started any chats. Once you connect with clien…" at bounding box center [240, 410] width 266 height 439
